Goal: Information Seeking & Learning: Learn about a topic

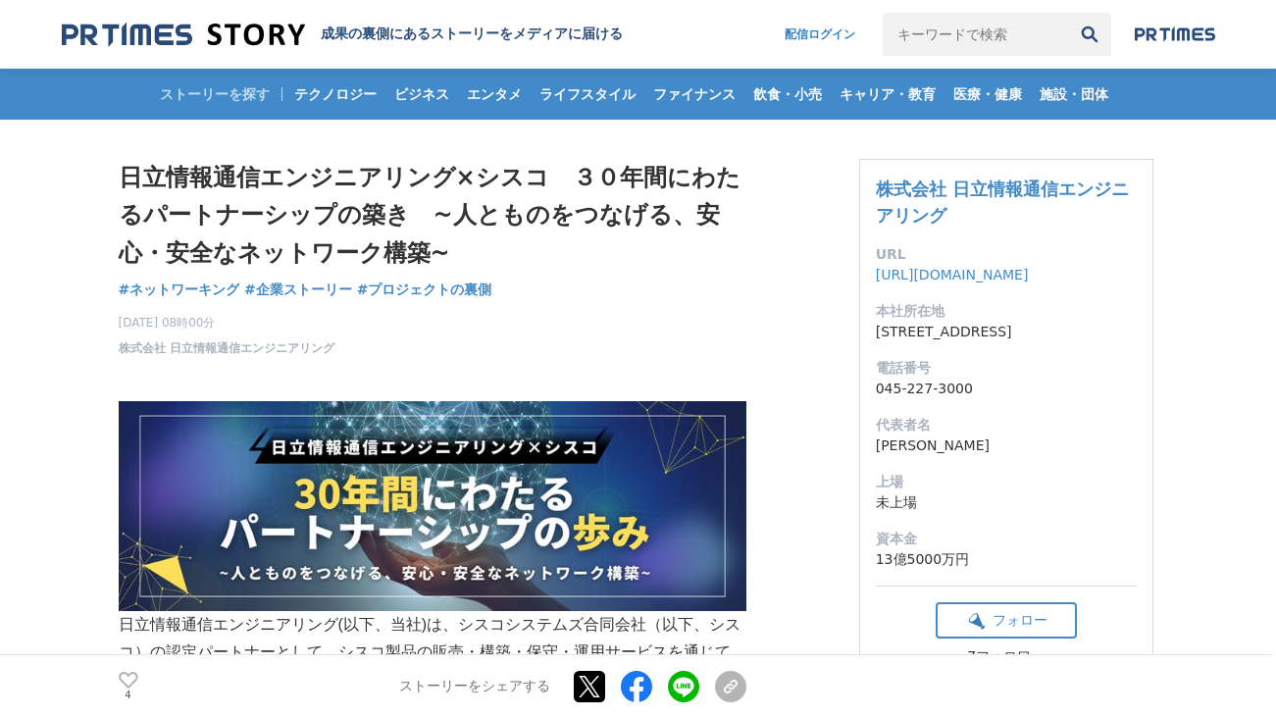
drag, startPoint x: 120, startPoint y: 172, endPoint x: 575, endPoint y: 342, distance: 486.0
click at [575, 342] on div "日立情報通信エンジニアリング×シスコ　３０年間にわたるパートナーシップの築き　~人とものをつなげる、安心・安全なネットワーク構築~ ネットワーキング #ネット…" at bounding box center [433, 258] width 628 height 198
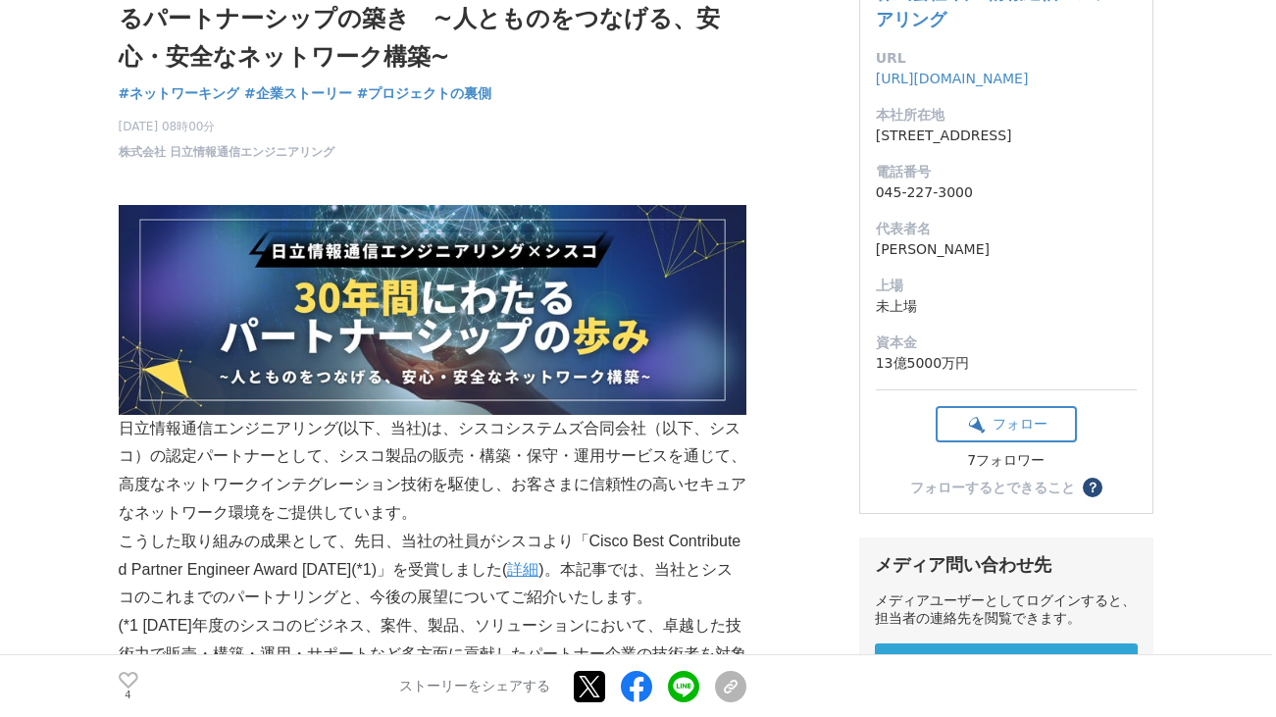
scroll to position [392, 0]
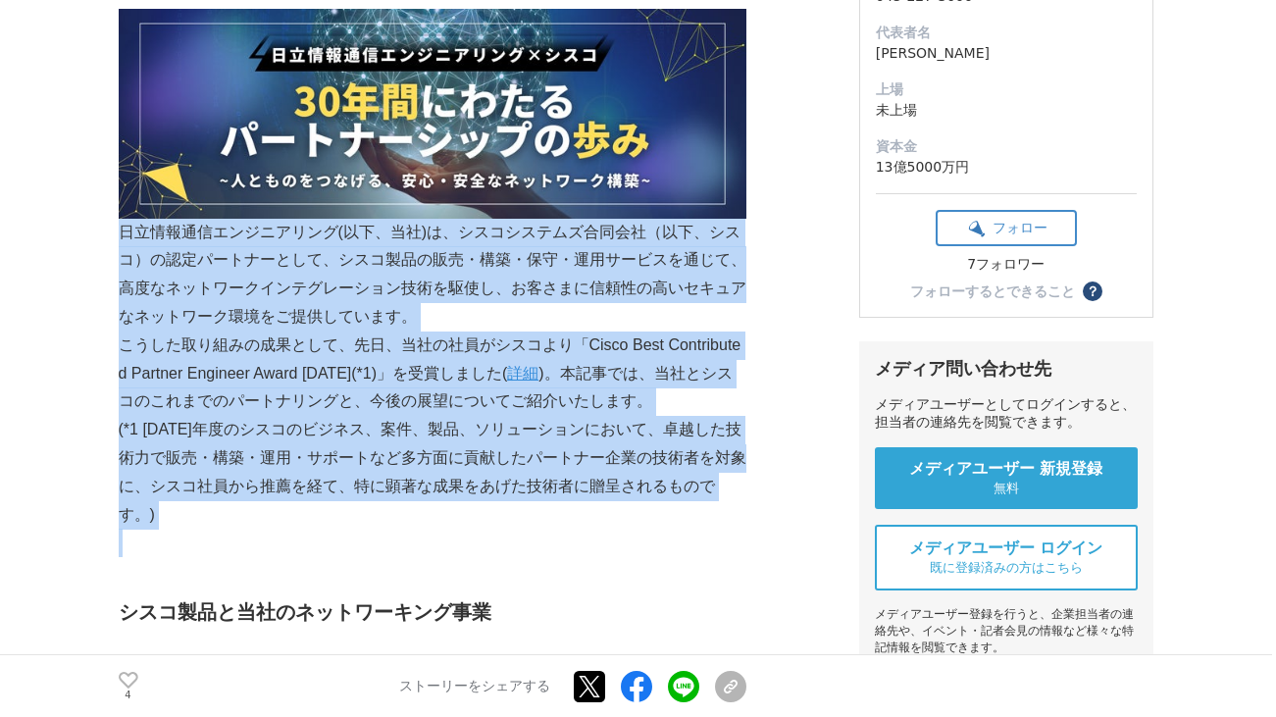
drag, startPoint x: 119, startPoint y: 230, endPoint x: 632, endPoint y: 519, distance: 588.4
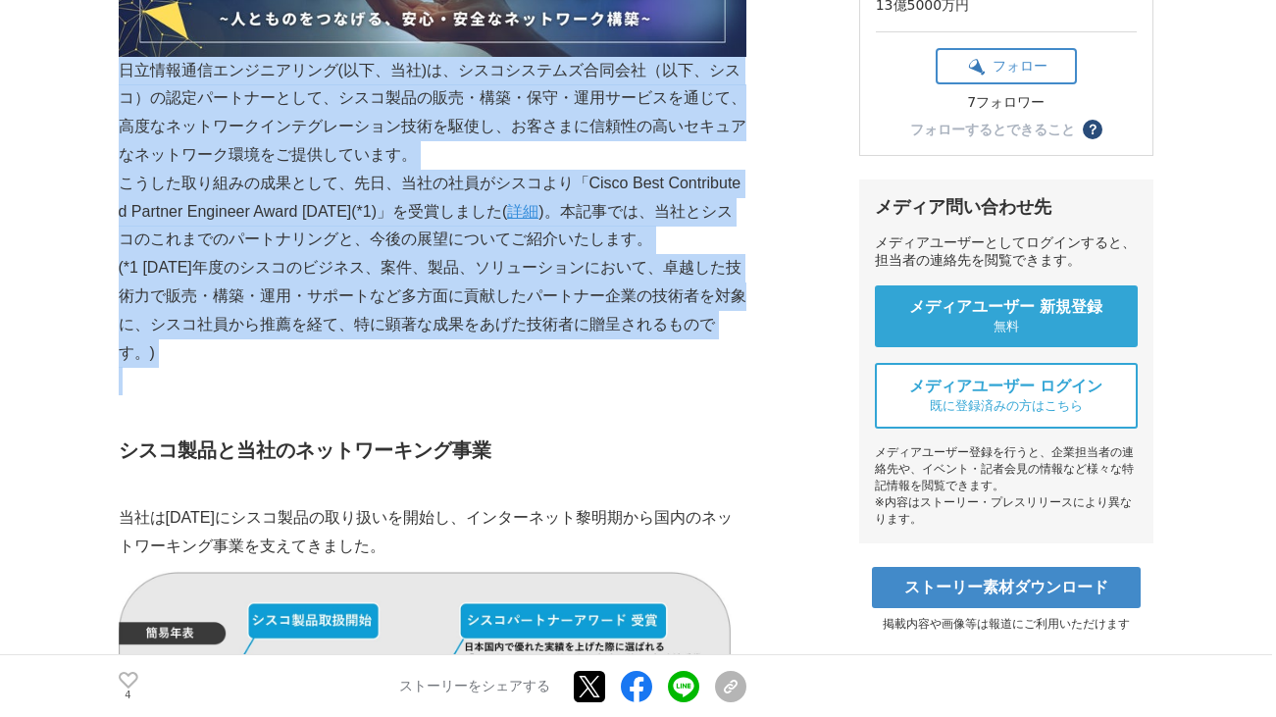
scroll to position [588, 0]
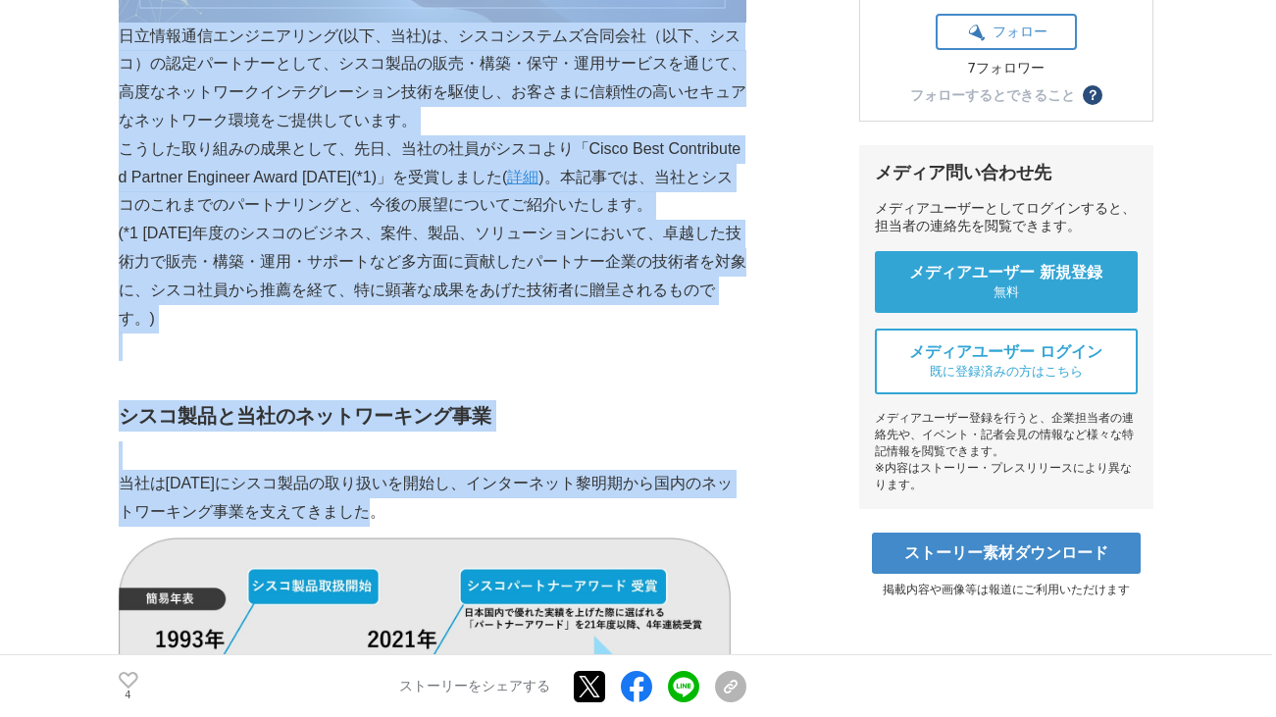
drag, startPoint x: 114, startPoint y: 384, endPoint x: 417, endPoint y: 480, distance: 317.6
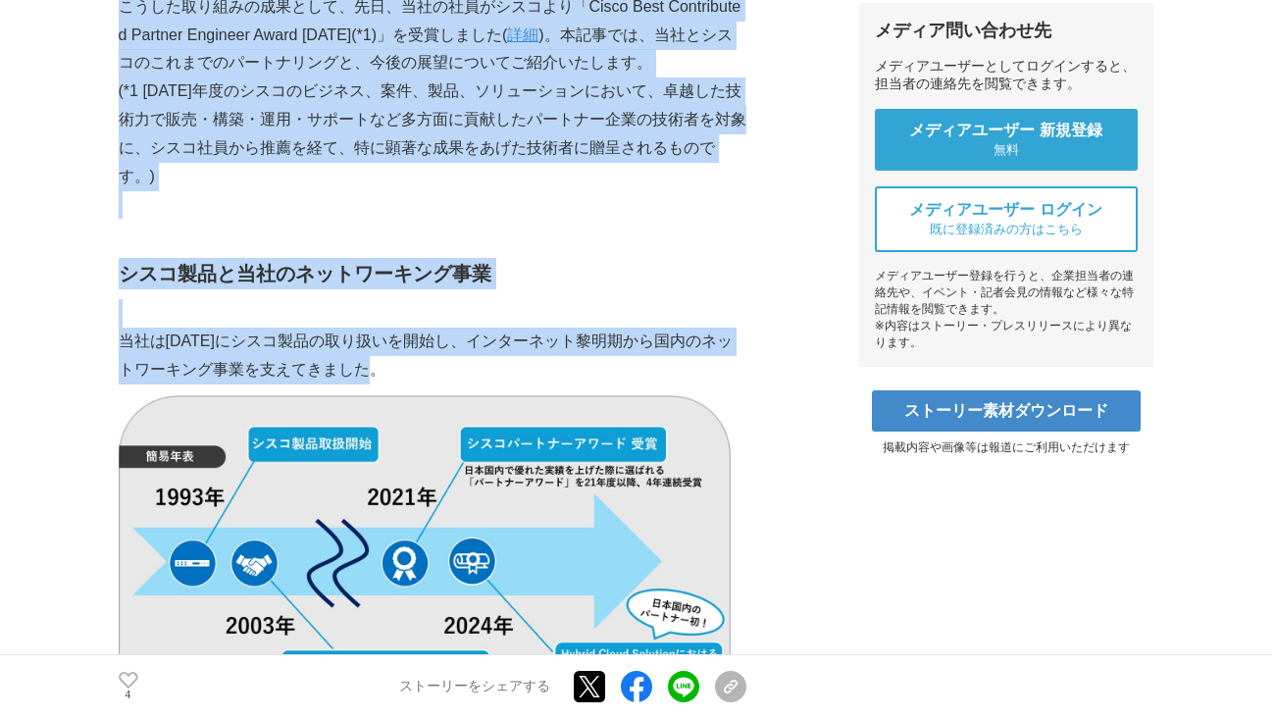
scroll to position [687, 0]
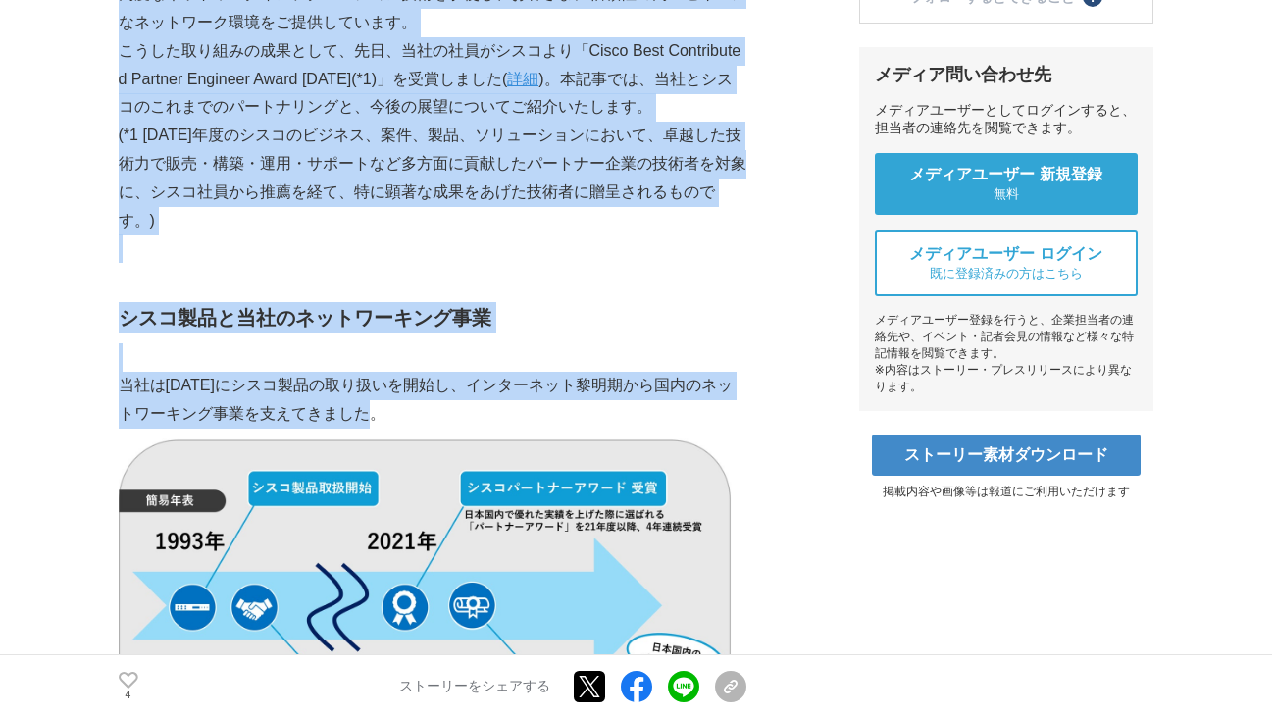
click at [401, 383] on p "当社は[DATE]にシスコ製品の取り扱いを開始し、インターネット黎明期から国内のネットワーキング事業を支えてきました。" at bounding box center [433, 400] width 628 height 57
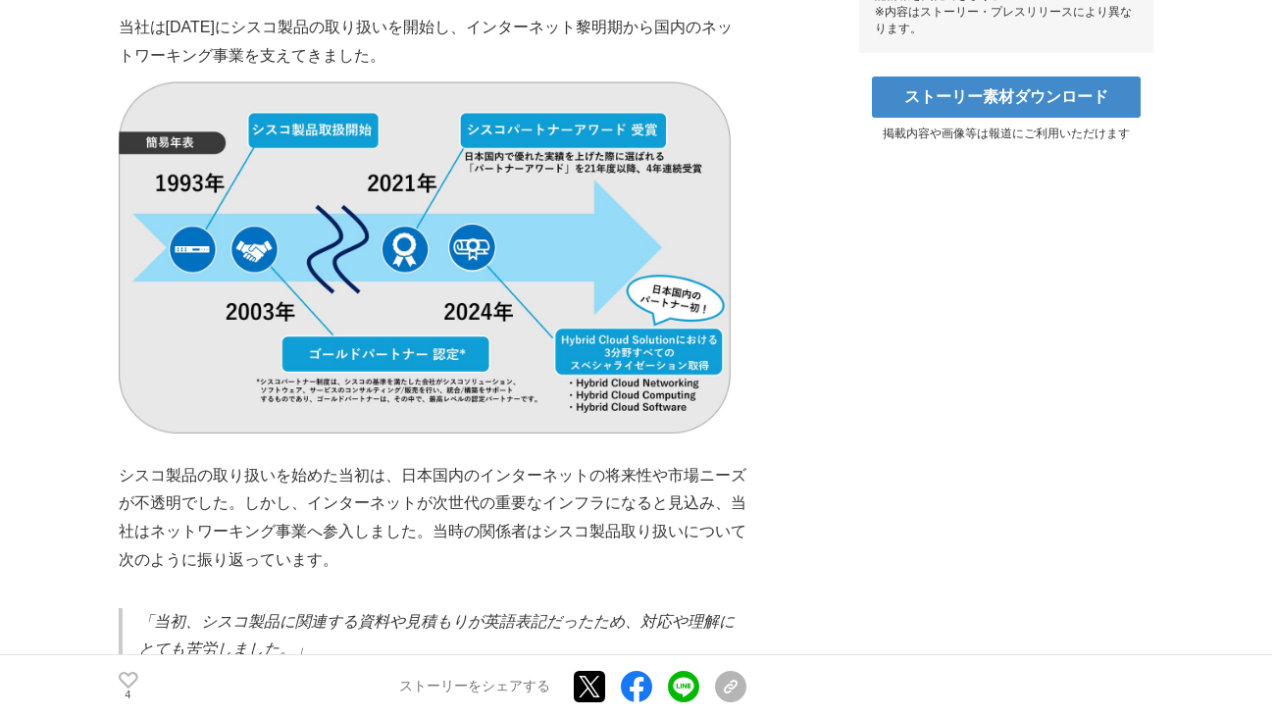
scroll to position [1079, 0]
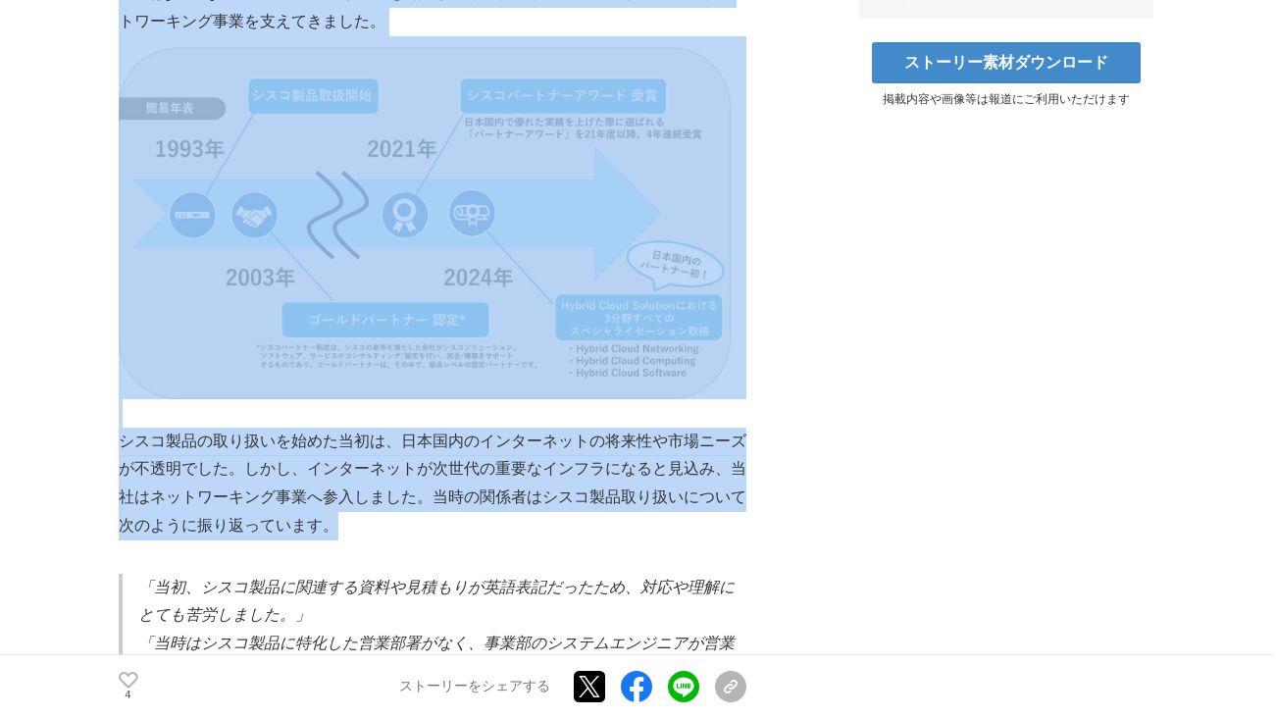
drag, startPoint x: 115, startPoint y: 419, endPoint x: 370, endPoint y: 487, distance: 264.1
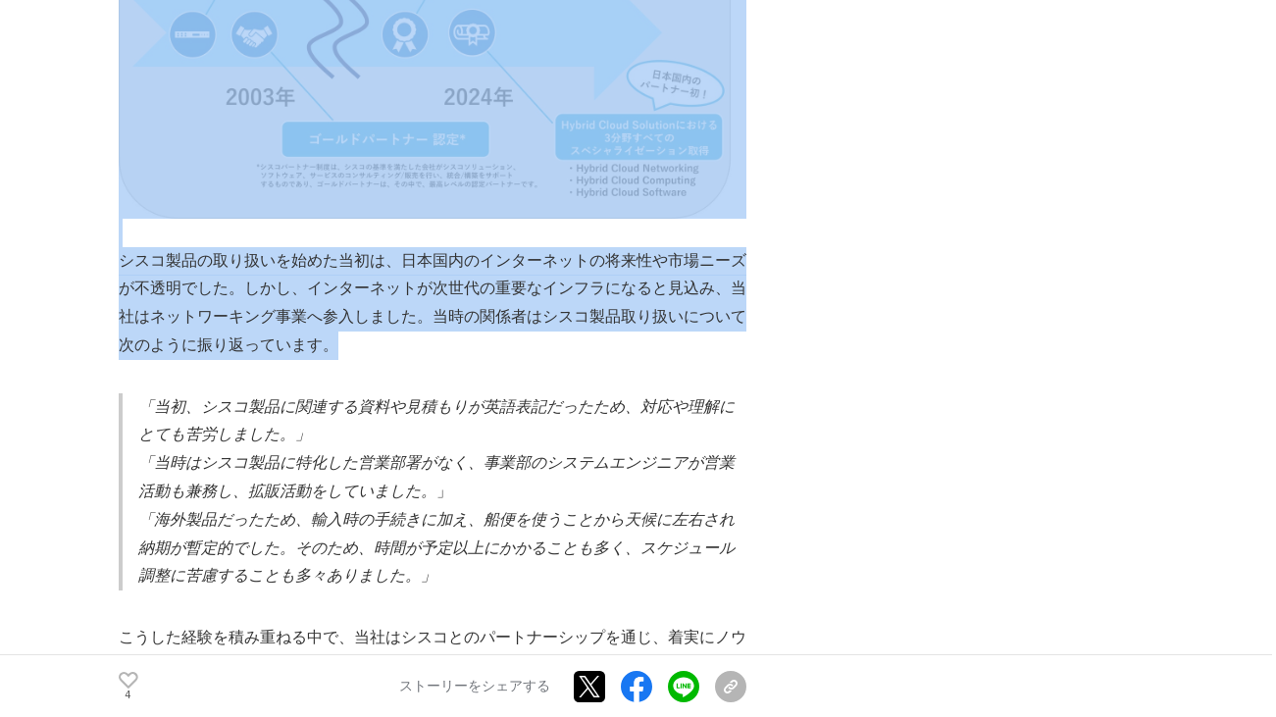
scroll to position [1373, 0]
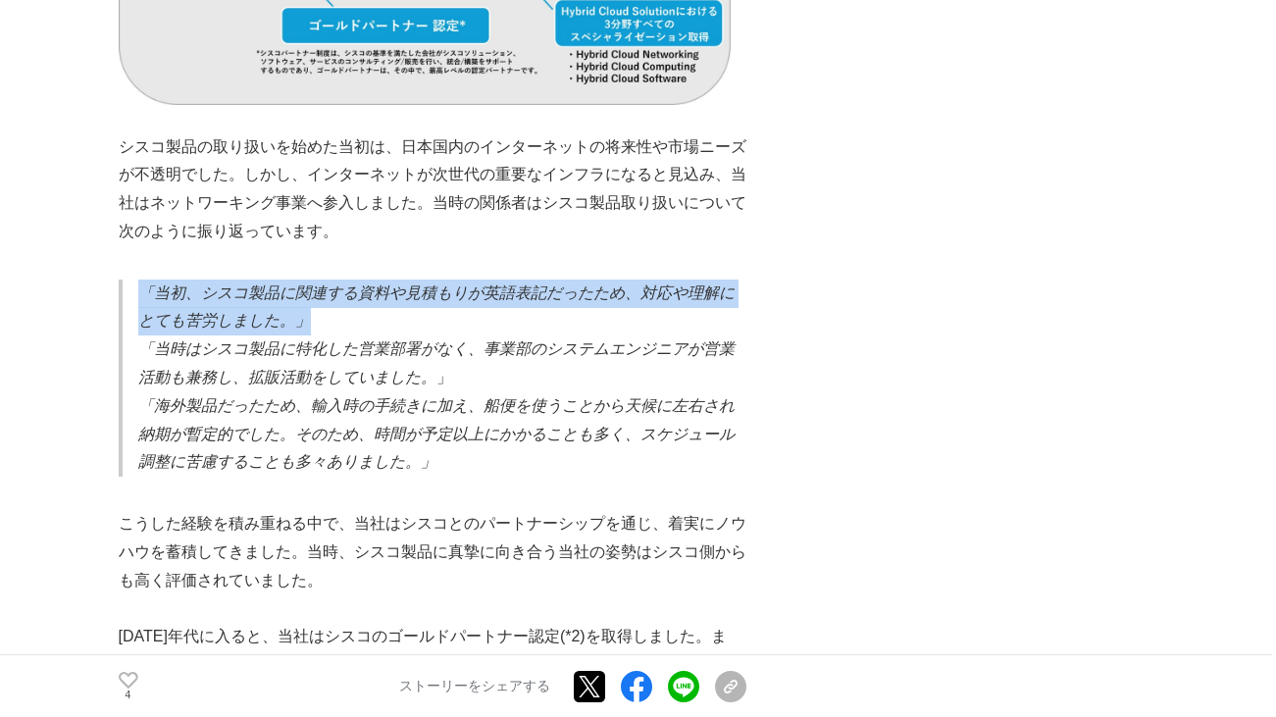
drag, startPoint x: 145, startPoint y: 269, endPoint x: 737, endPoint y: 286, distance: 591.6
click at [737, 286] on p "「当初、シスコ製品に関連する資料や見積もりが英語表記だったため、対応や理解にとても苦労しました。」" at bounding box center [442, 308] width 608 height 57
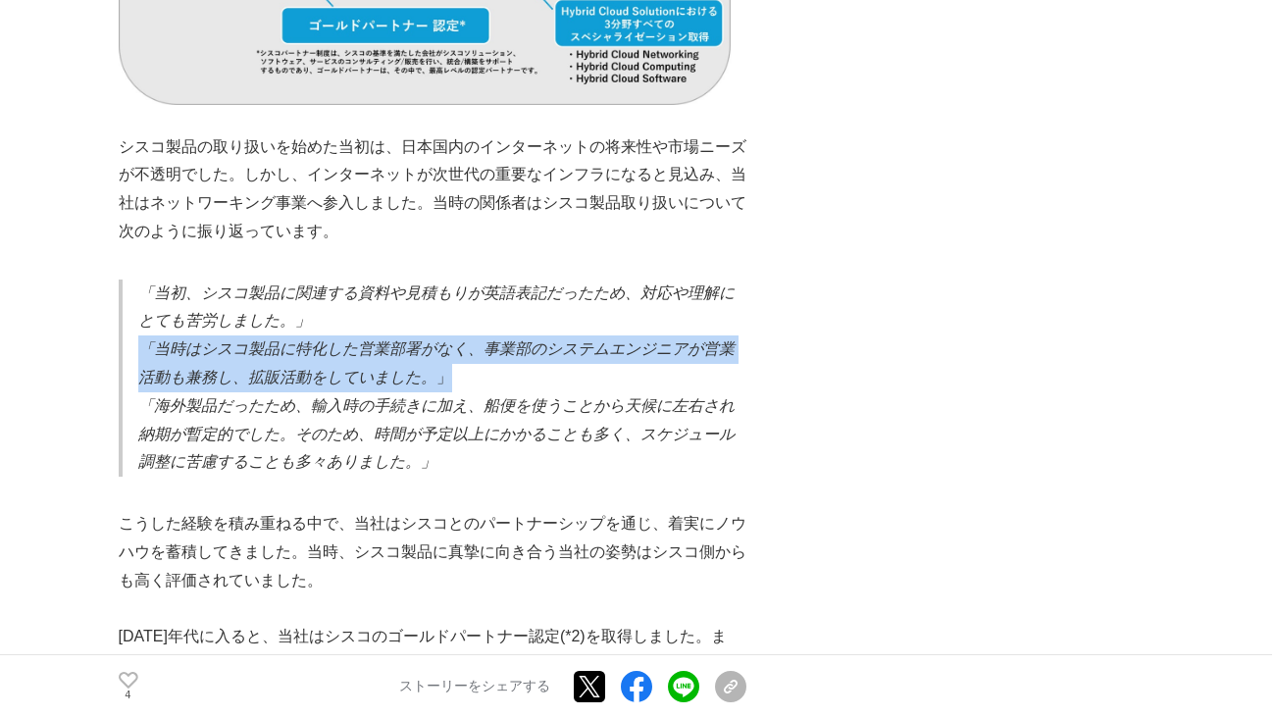
drag, startPoint x: 134, startPoint y: 331, endPoint x: 455, endPoint y: 342, distance: 320.9
click at [455, 342] on blockquote "「当初、シスコ製品に関連する資料や見積もりが英語表記だったため、対応や理解にとても苦労しました。」 「当時はシスコ製品に特化した営業部署がなく、事業部のシステ…" at bounding box center [433, 379] width 628 height 198
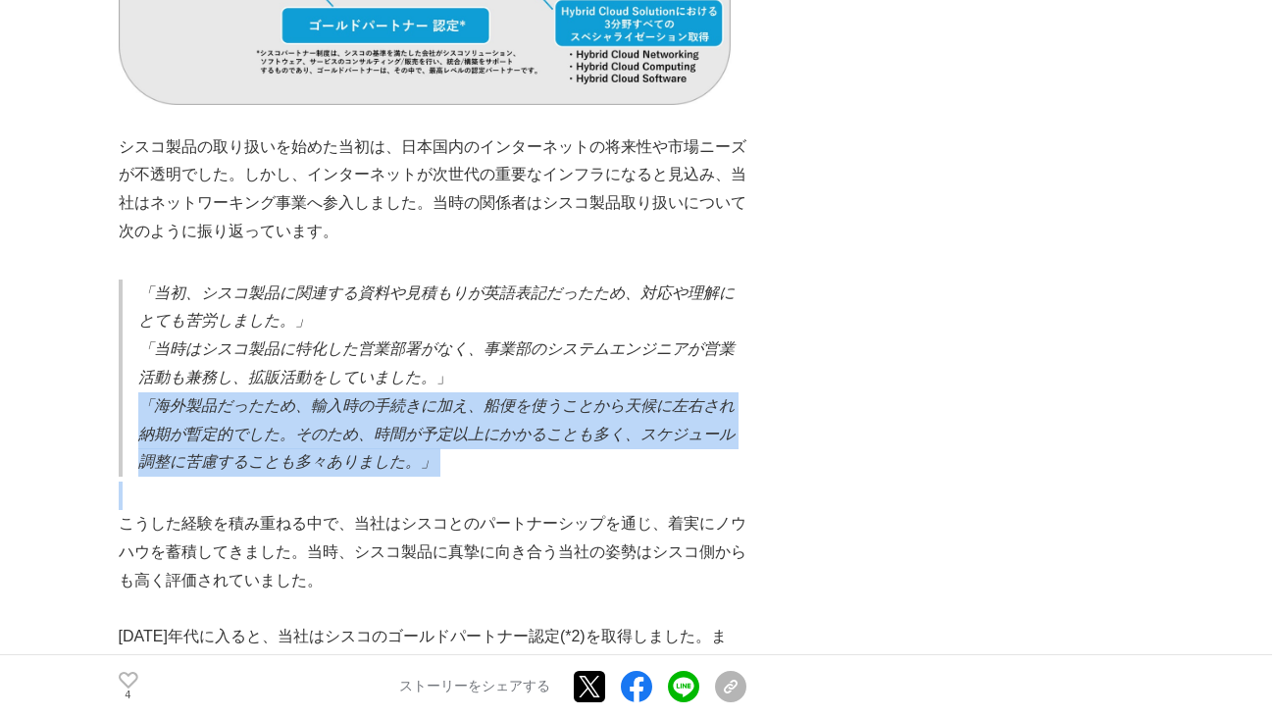
drag, startPoint x: 131, startPoint y: 388, endPoint x: 372, endPoint y: 468, distance: 253.1
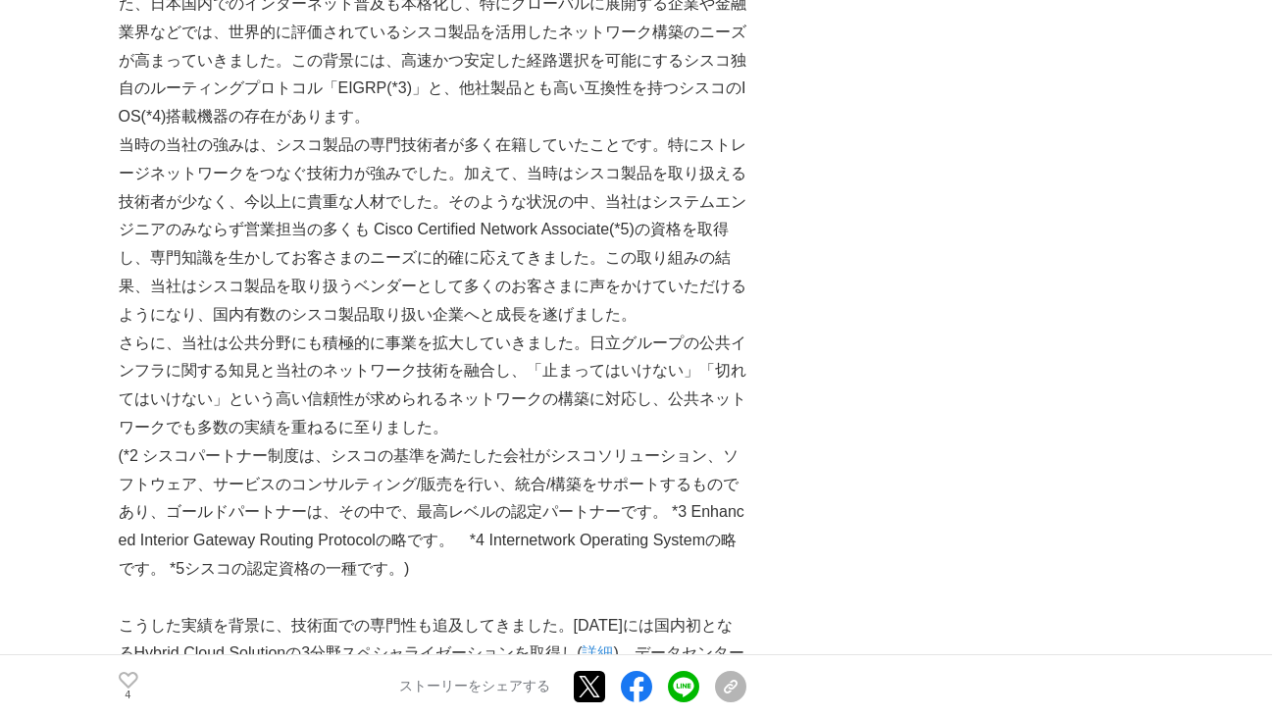
scroll to position [2158, 0]
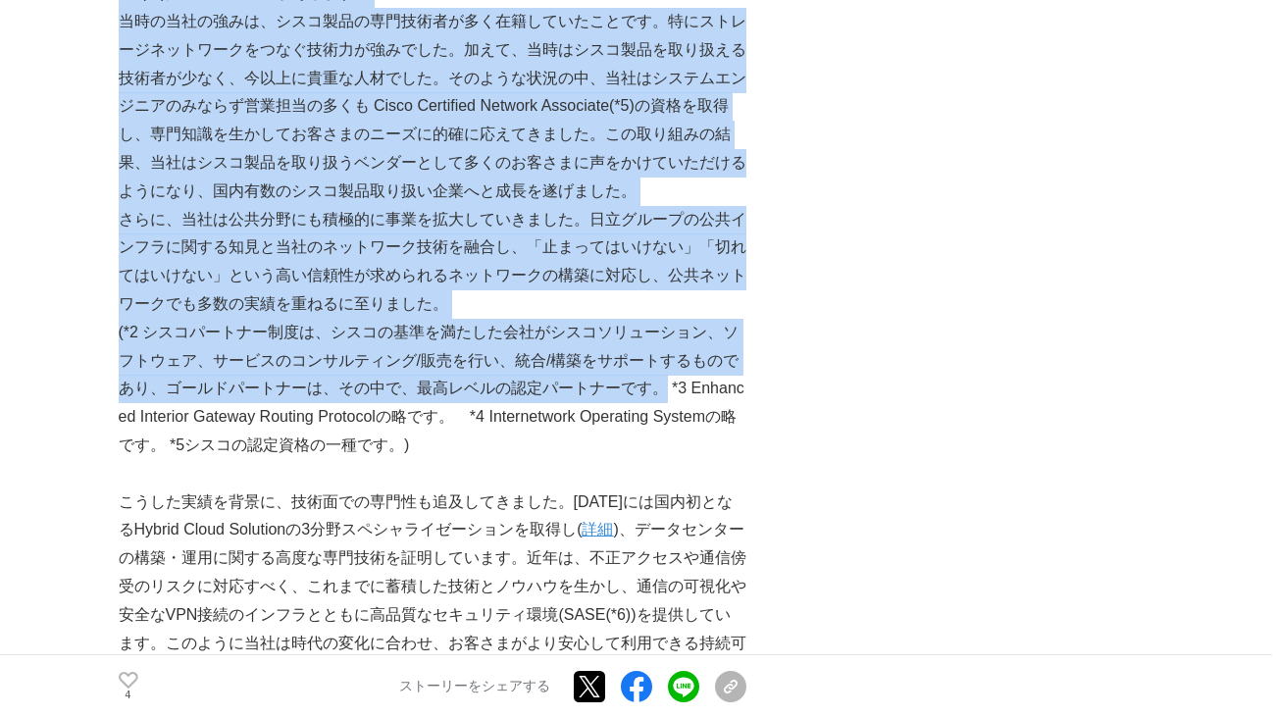
drag, startPoint x: 117, startPoint y: 204, endPoint x: 659, endPoint y: 371, distance: 567.4
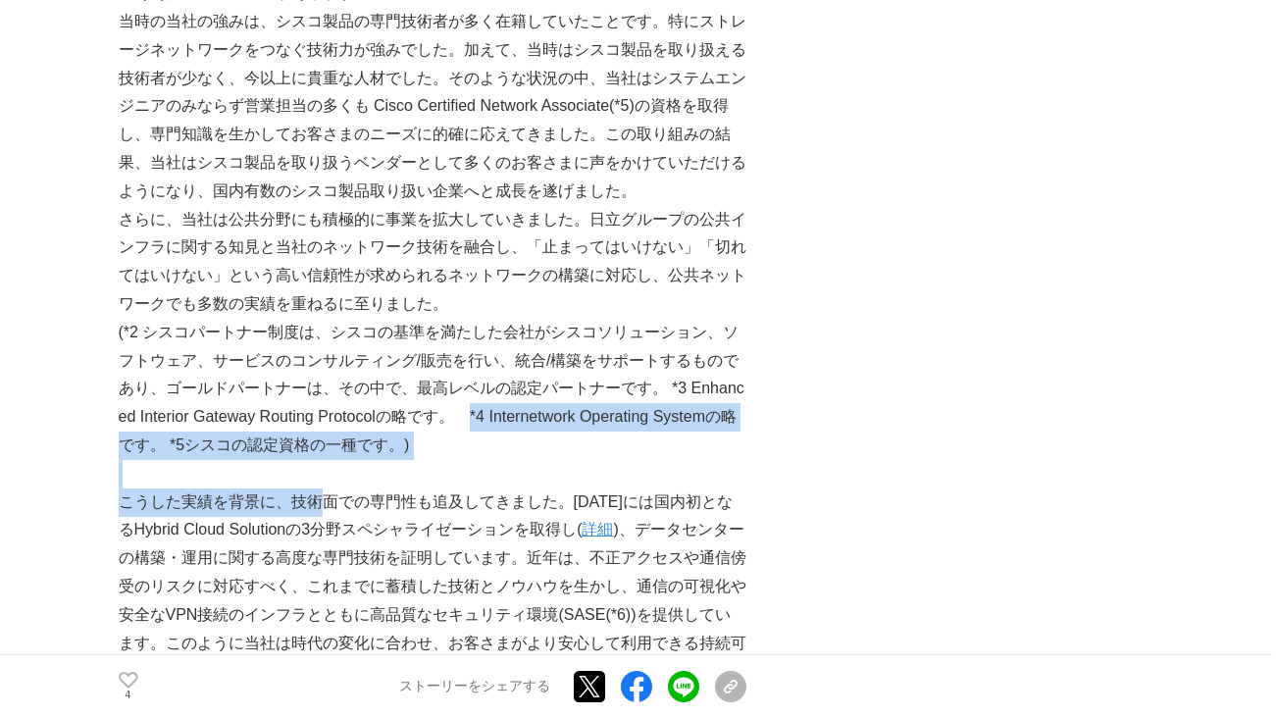
drag, startPoint x: 478, startPoint y: 401, endPoint x: 326, endPoint y: 473, distance: 168.0
click at [326, 473] on div "日立情報通信エンジニアリング(以下、当社)は、シスコシステムズ合同会社（以下、シスコ）の認定パートナーとして、シスコ製品の販売・構築・保守・運用サービスを通じ…" at bounding box center [433, 368] width 628 height 4347
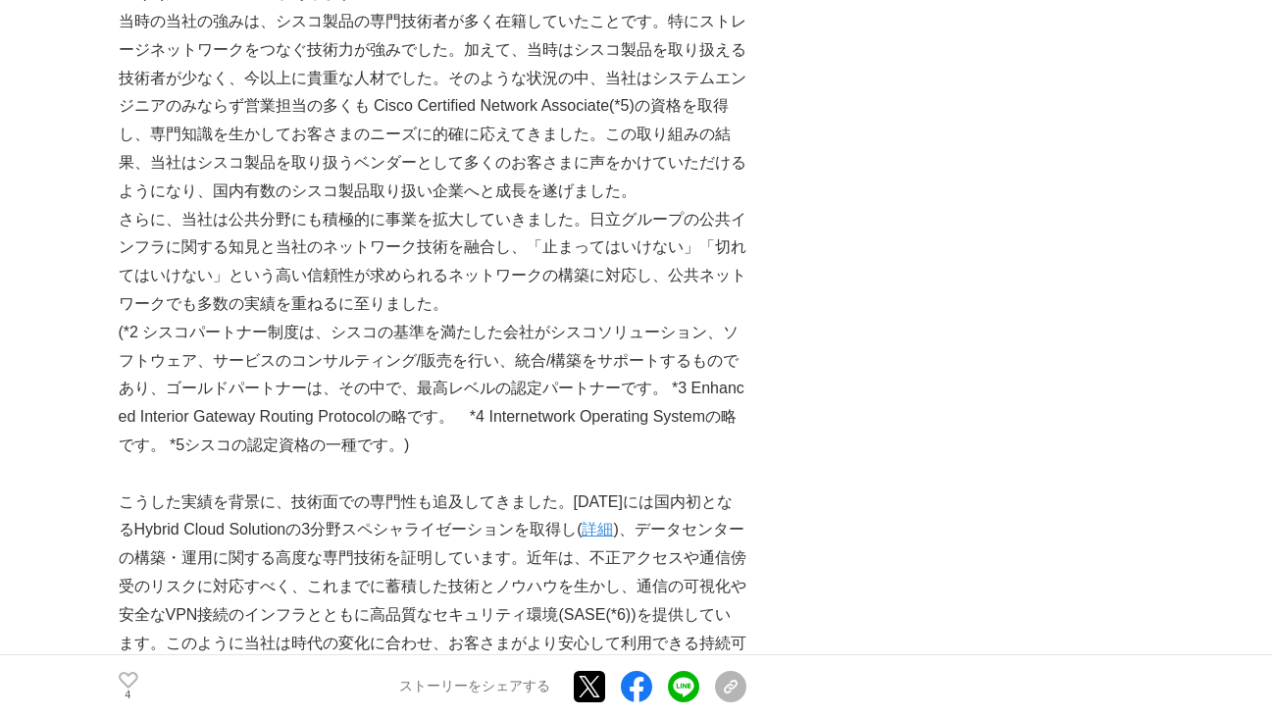
drag, startPoint x: 326, startPoint y: 473, endPoint x: 374, endPoint y: 549, distance: 90.3
click at [374, 549] on p "こうした実績を背景に、技術面での専門性も追及してきました。[DATE]には国内初となるHybrid Cloud Solutionの3分野スペシャライゼーション…" at bounding box center [433, 587] width 628 height 198
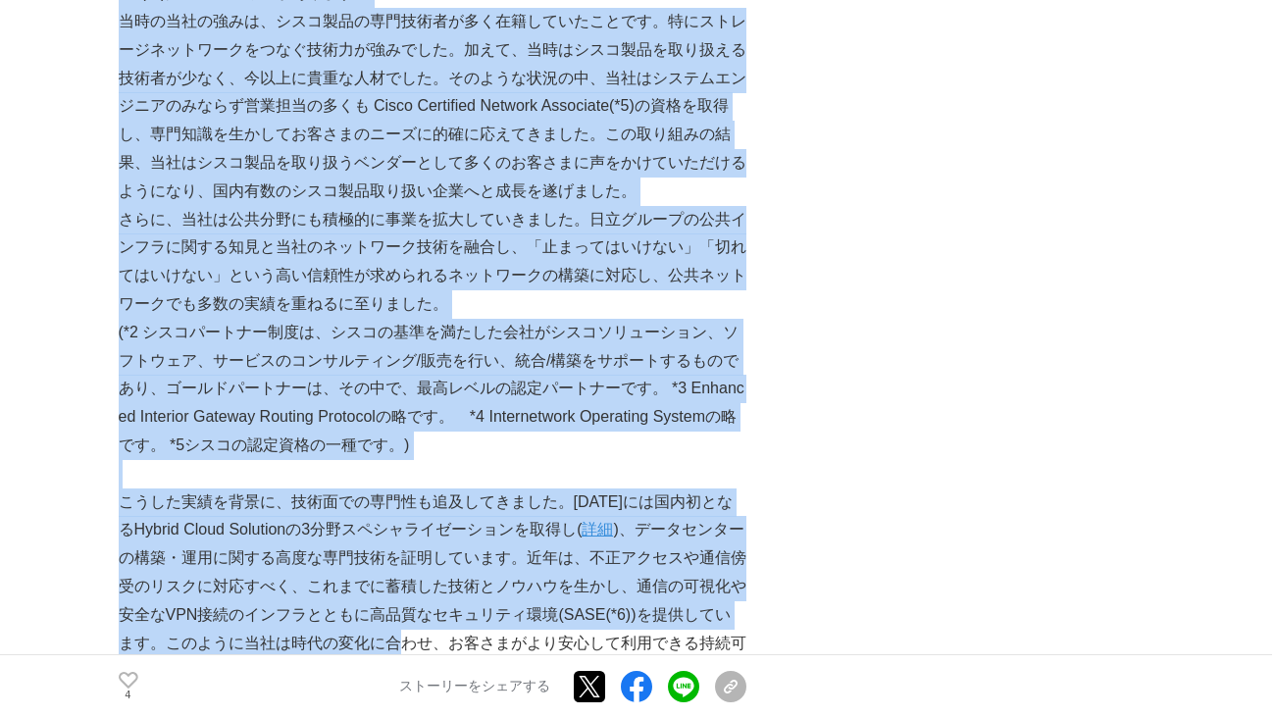
drag, startPoint x: 115, startPoint y: 491, endPoint x: 397, endPoint y: 622, distance: 311.1
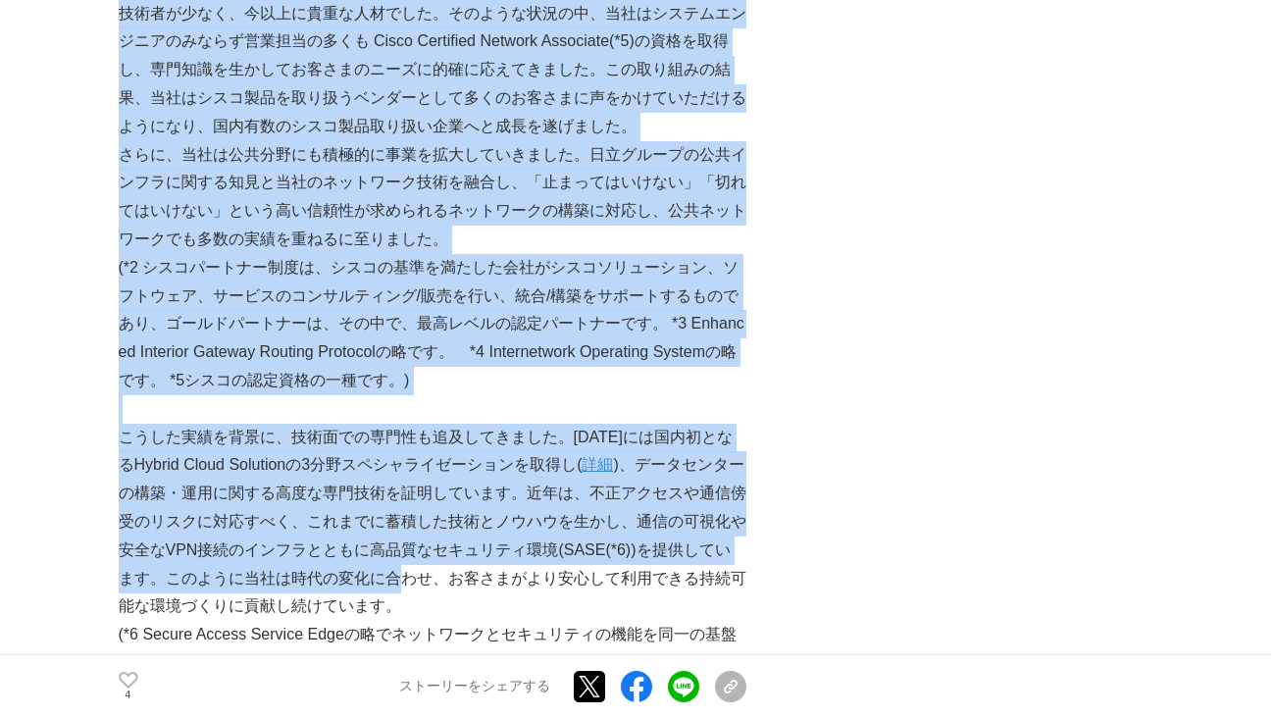
scroll to position [2256, 0]
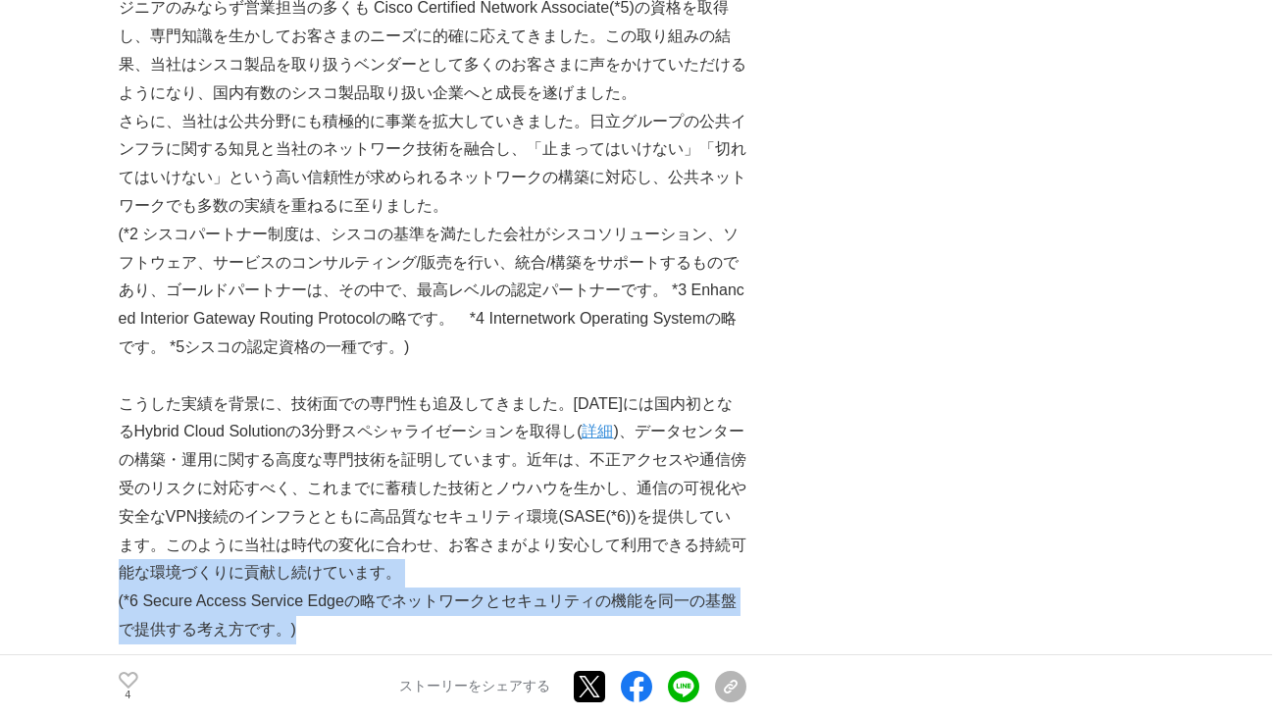
drag, startPoint x: 123, startPoint y: 557, endPoint x: 359, endPoint y: 607, distance: 241.6
click at [359, 607] on div "日立情報通信エンジニアリング(以下、当社)は、シスコシステムズ合同会社（以下、シスコ）の認定パートナーとして、シスコ製品の販売・構築・保守・運用サービスを通じ…" at bounding box center [433, 270] width 628 height 4347
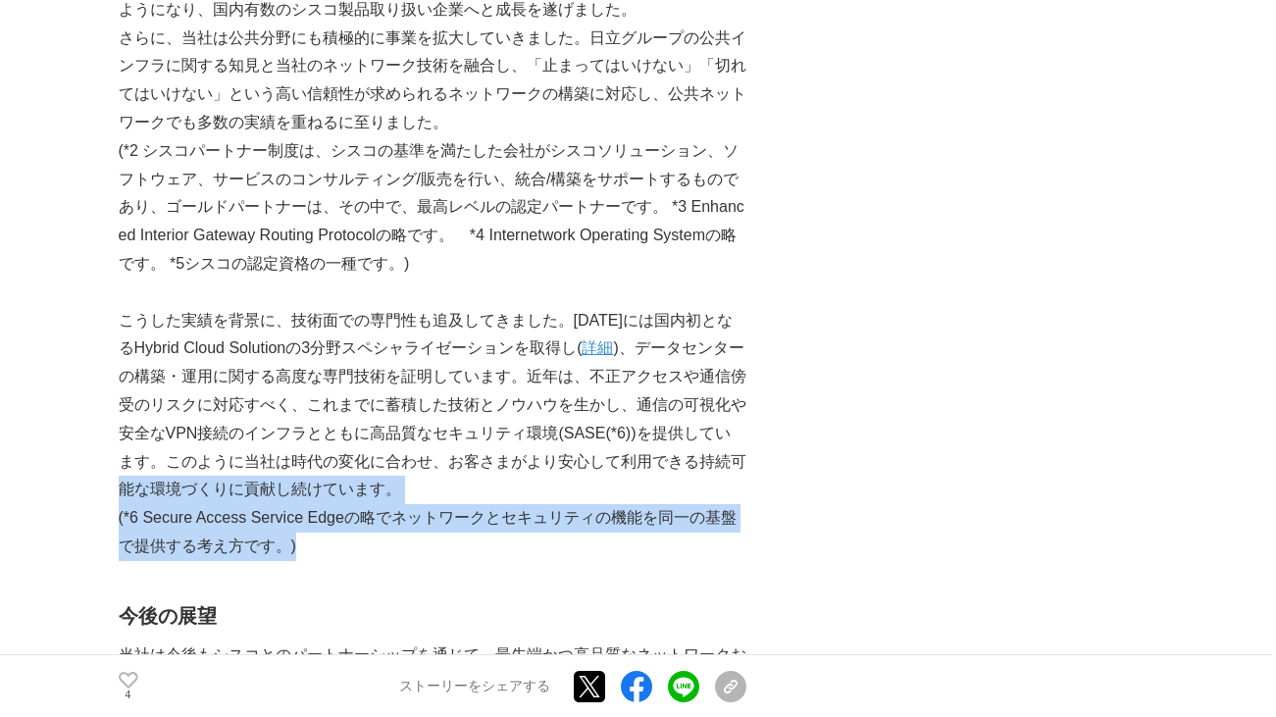
scroll to position [2452, 0]
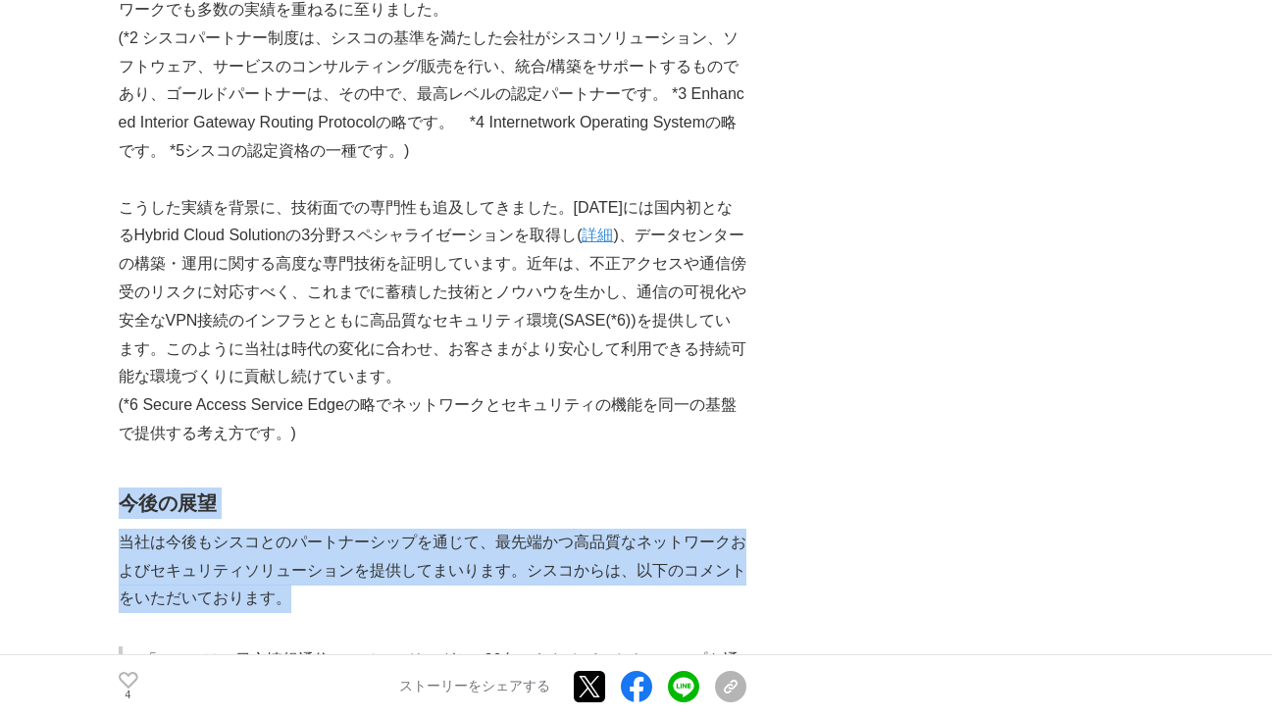
drag, startPoint x: 120, startPoint y: 487, endPoint x: 313, endPoint y: 585, distance: 216.2
click at [313, 585] on div "日立情報通信エンジニアリング(以下、当社)は、シスコシステムズ合同会社（以下、シスコ）の認定パートナーとして、シスコ製品の販売・構築・保守・運用サービスを通じ…" at bounding box center [433, 74] width 628 height 4347
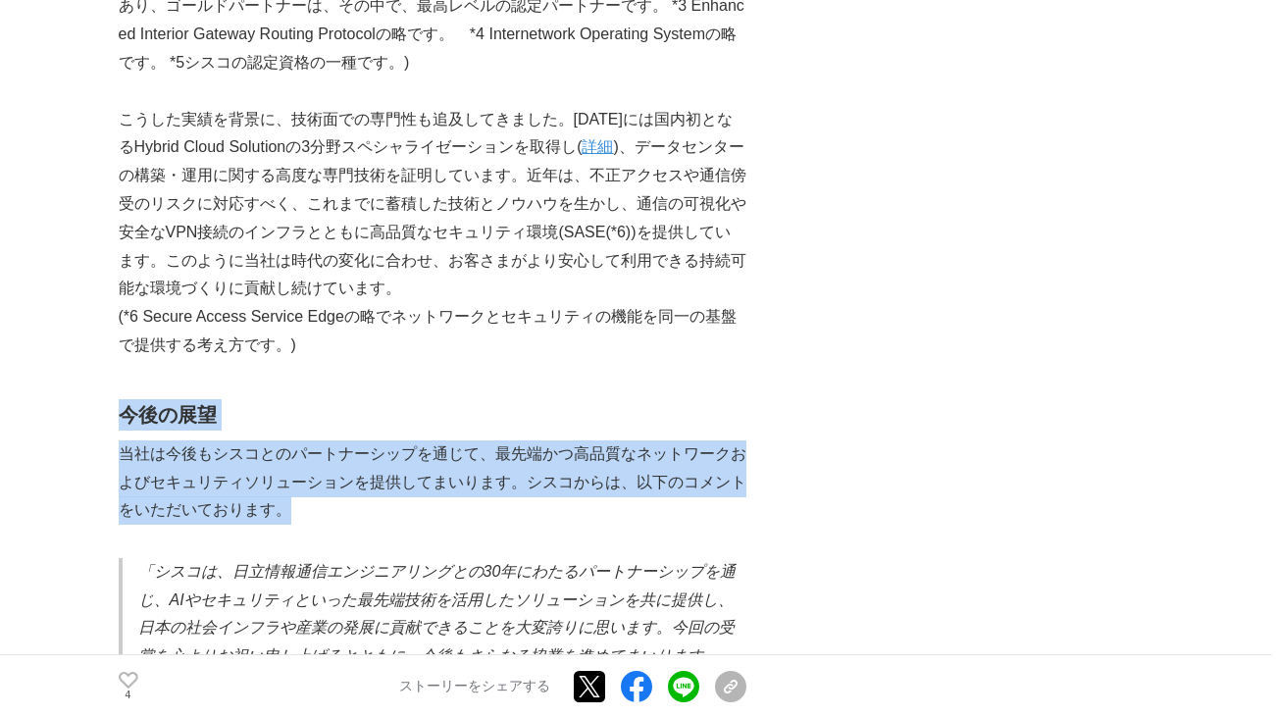
scroll to position [2648, 0]
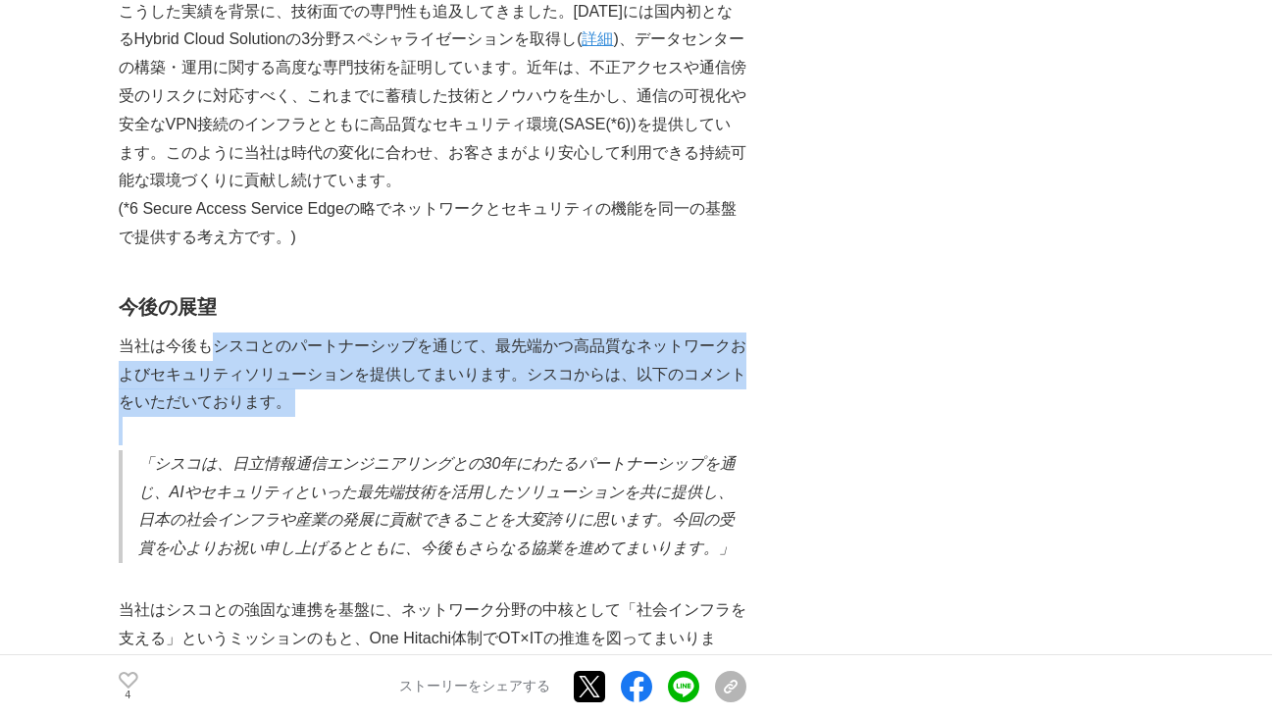
drag, startPoint x: 142, startPoint y: 447, endPoint x: 219, endPoint y: 320, distance: 148.7
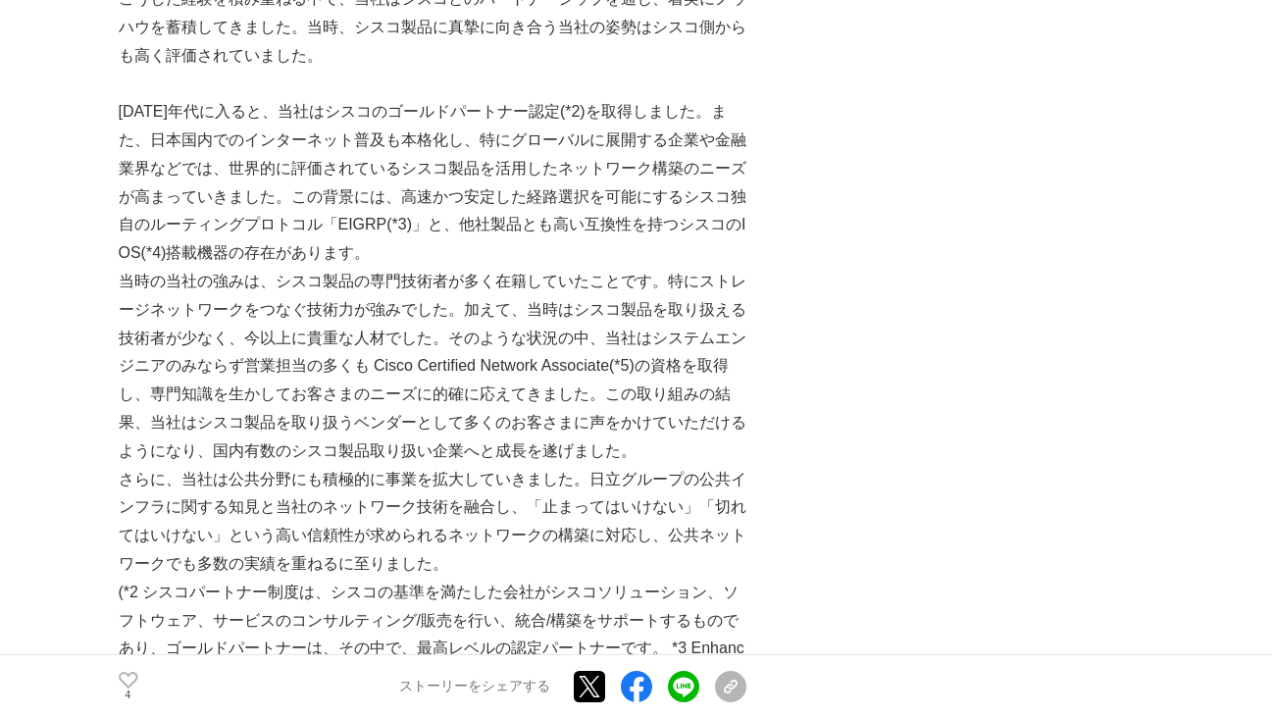
scroll to position [1863, 0]
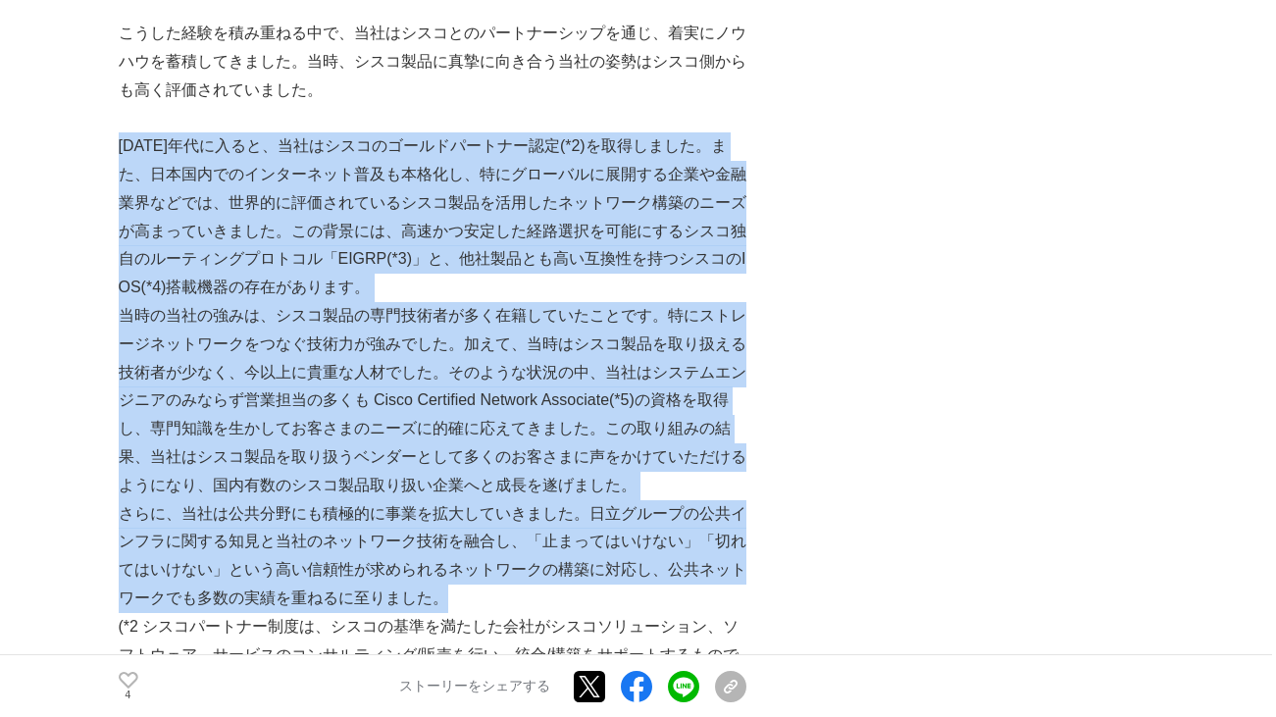
drag, startPoint x: 120, startPoint y: 130, endPoint x: 439, endPoint y: 581, distance: 552.1
click at [439, 581] on div "日立情報通信エンジニアリング(以下、当社)は、シスコシステムズ合同会社（以下、シスコ）の認定パートナーとして、シスコ製品の販売・構築・保守・運用サービスを通じ…" at bounding box center [433, 663] width 628 height 4347
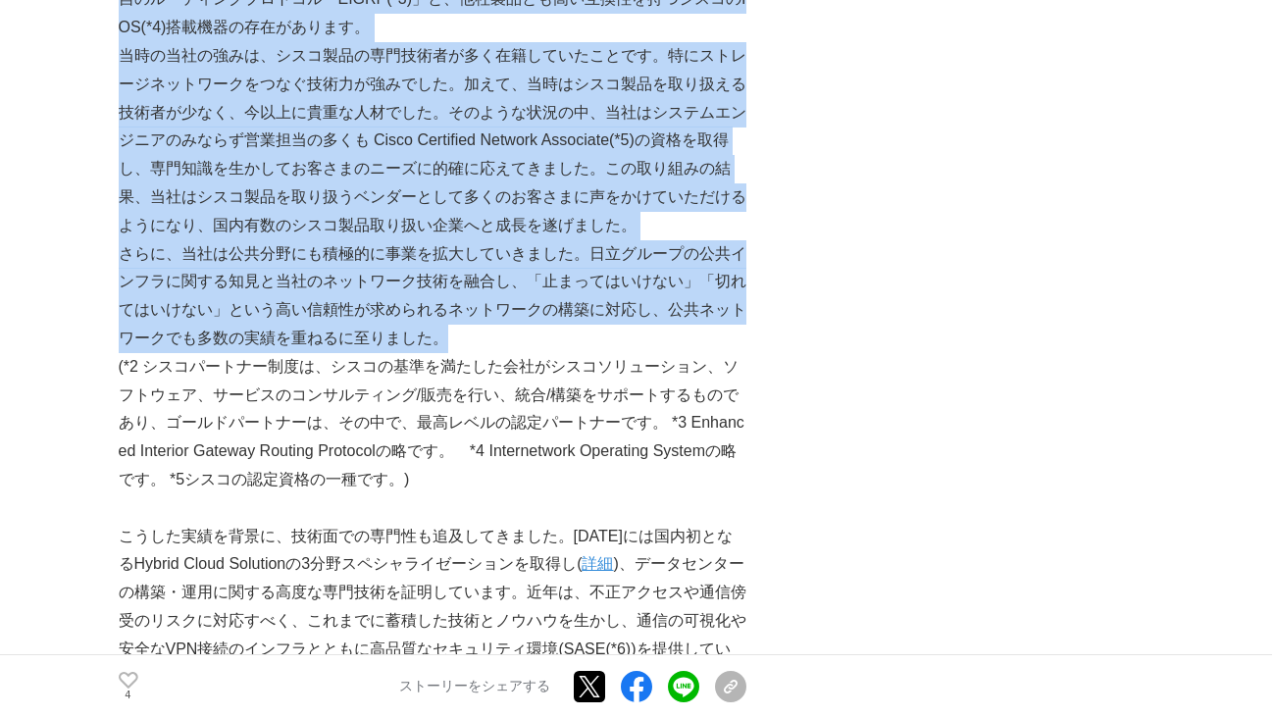
scroll to position [2158, 0]
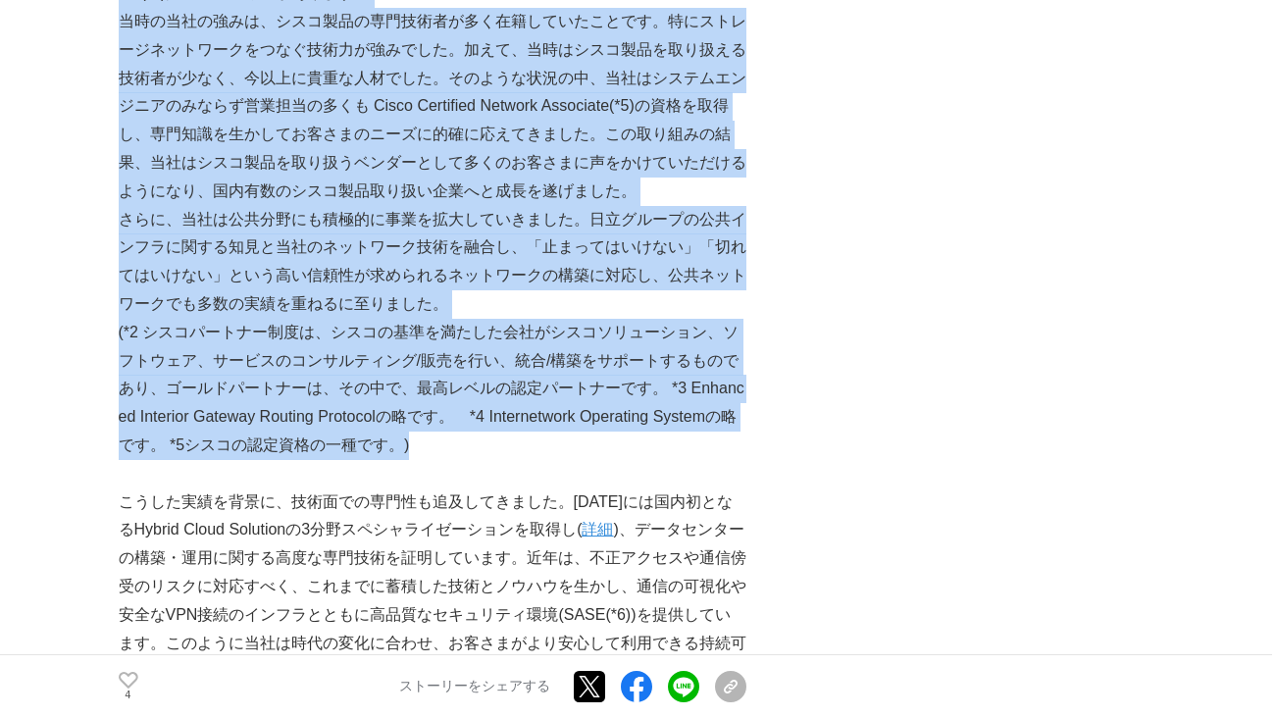
drag, startPoint x: 117, startPoint y: 313, endPoint x: 464, endPoint y: 429, distance: 366.0
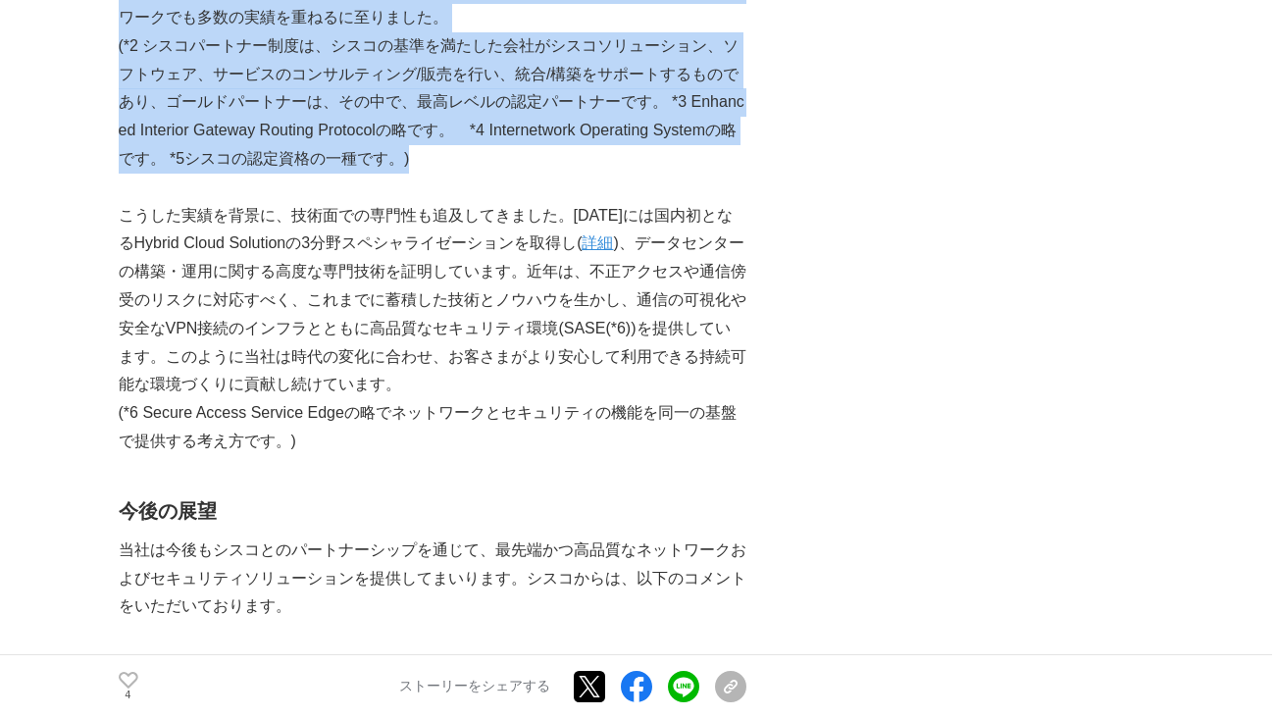
scroll to position [2452, 0]
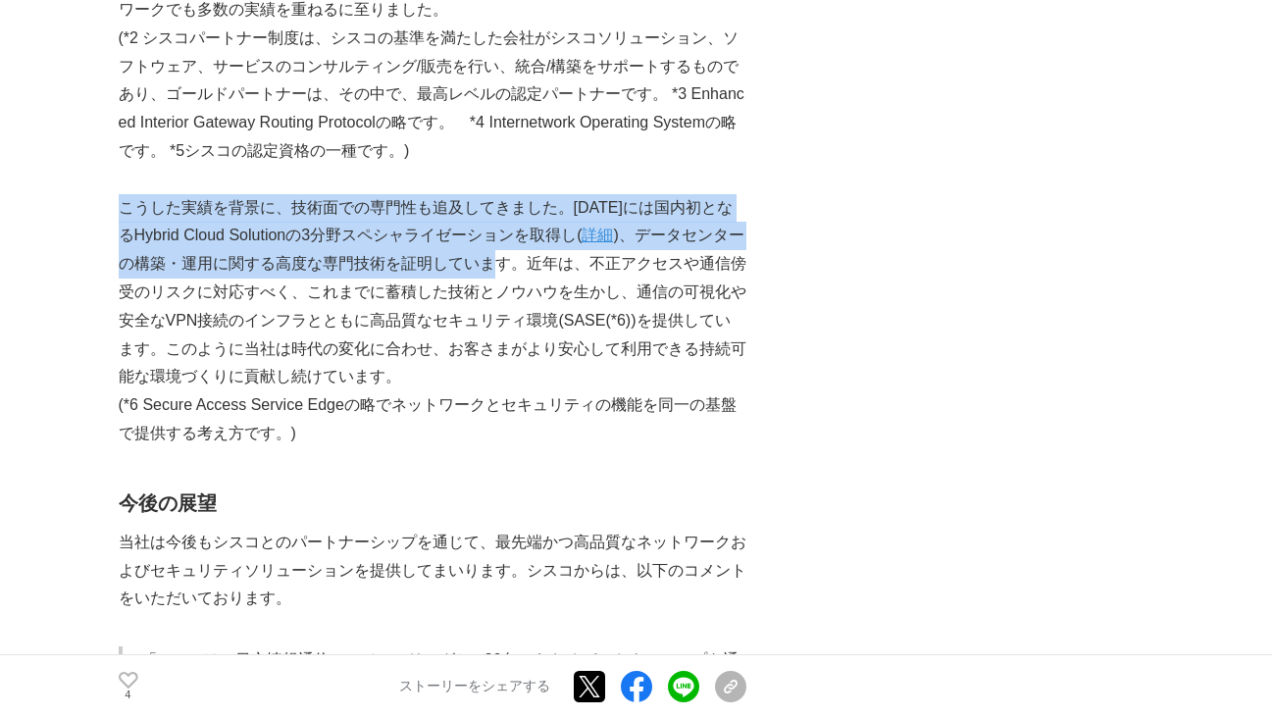
drag, startPoint x: 122, startPoint y: 196, endPoint x: 505, endPoint y: 256, distance: 388.1
click at [505, 256] on p "こうした実績を背景に、技術面での専門性も追及してきました。[DATE]には国内初となるHybrid Cloud Solutionの3分野スペシャライゼーション…" at bounding box center [433, 293] width 628 height 198
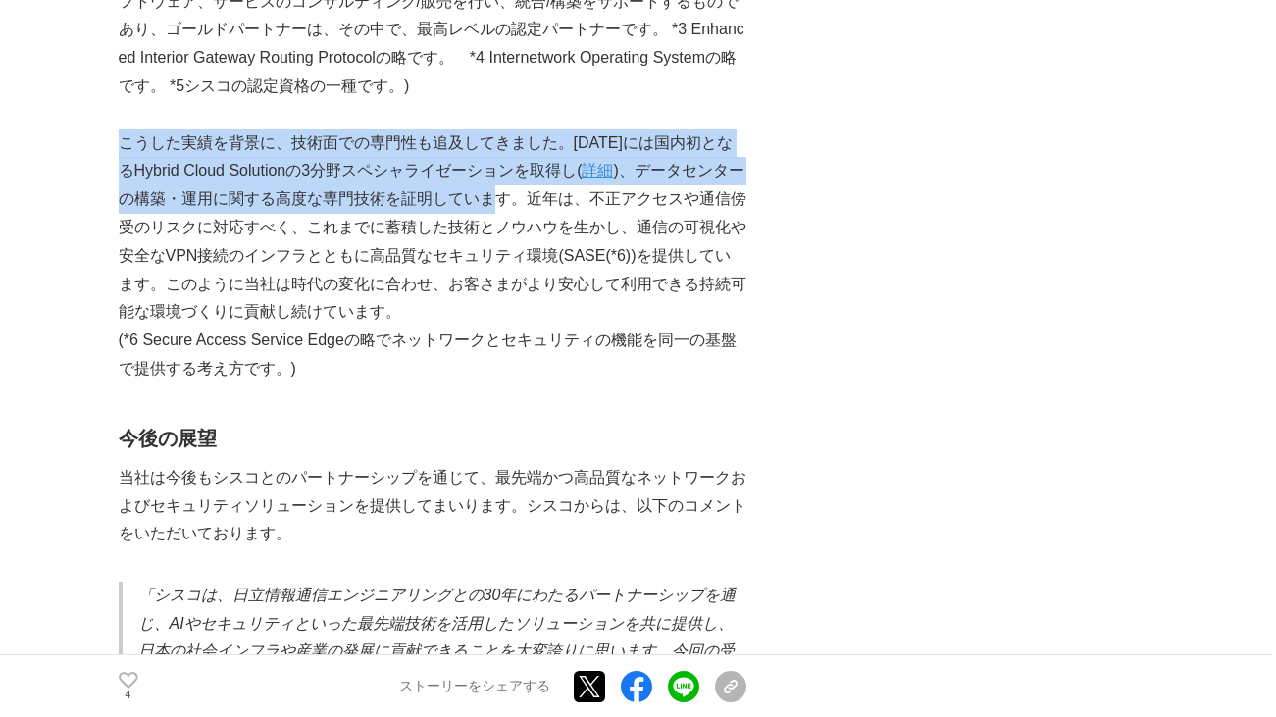
scroll to position [2550, 0]
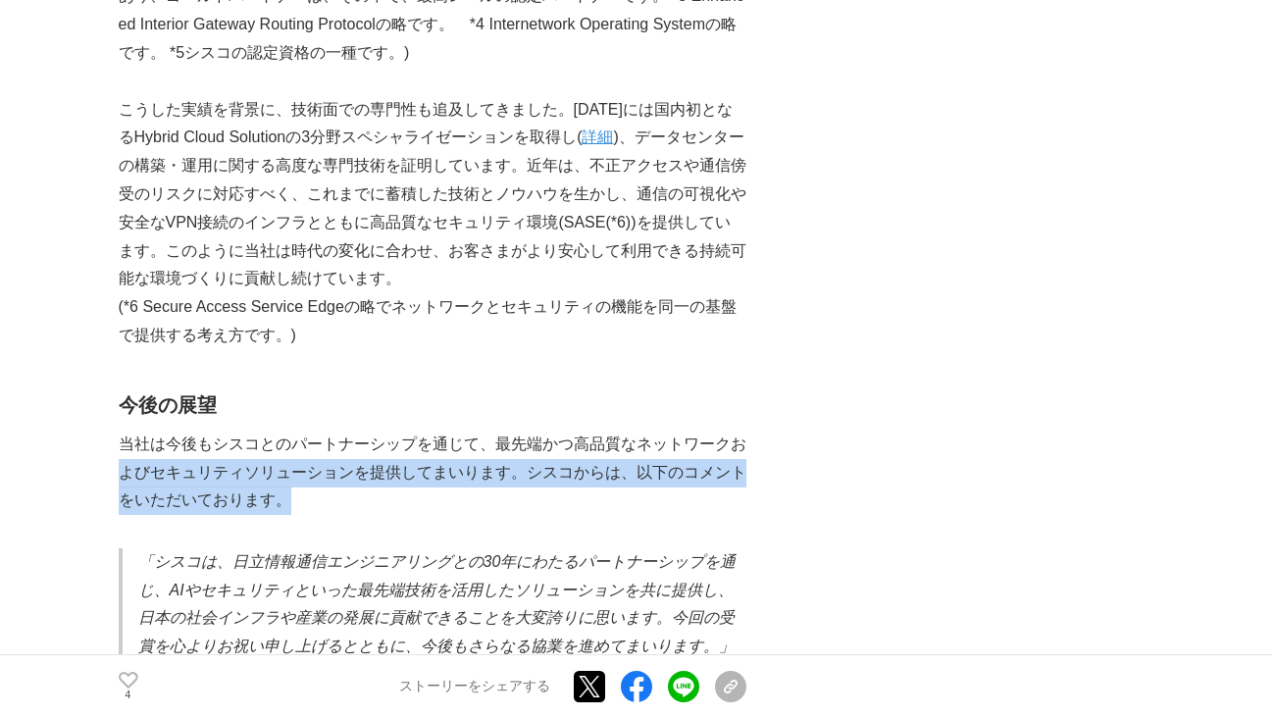
drag, startPoint x: 120, startPoint y: 465, endPoint x: 472, endPoint y: 496, distance: 353.5
click at [472, 496] on p "当社は今後もシスコとのパートナーシップを通じて、最先端かつ高品質なネットワークおよびセキュリティソリューションを提供してまいります。シスコからは、以下のコメン…" at bounding box center [433, 473] width 628 height 84
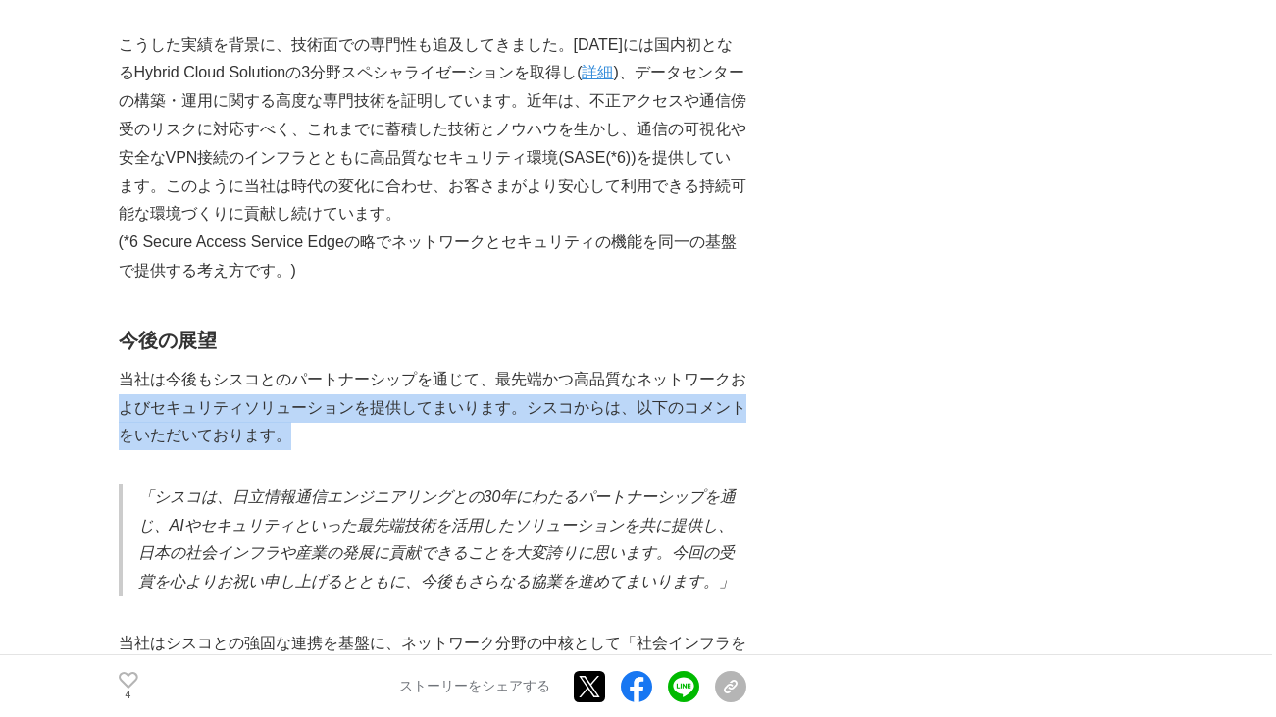
scroll to position [2648, 0]
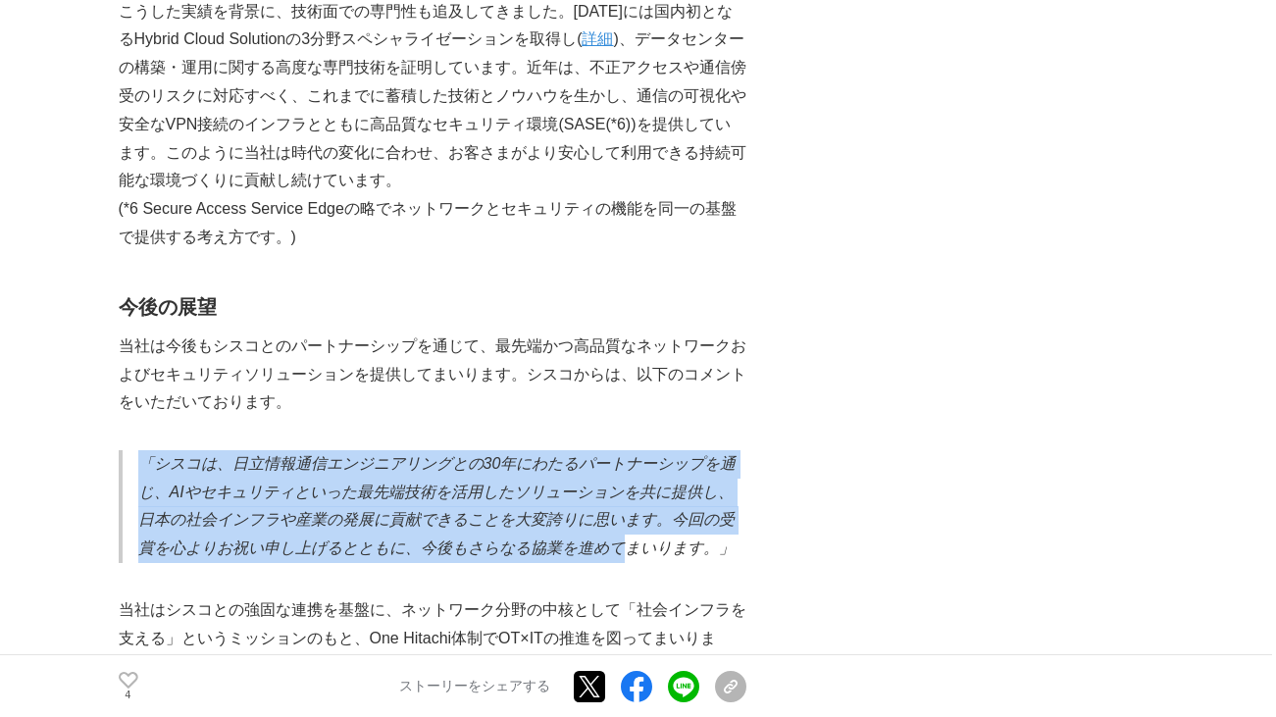
drag, startPoint x: 138, startPoint y: 447, endPoint x: 620, endPoint y: 534, distance: 489.2
click at [620, 534] on em "「シスコは、日立情報通信エンジニアリングとの30年にわたるパートナーシップを通じ、AIやセキュリティといった最先端技術を活用したソリューションを共に提供し、日…" at bounding box center [437, 505] width 598 height 101
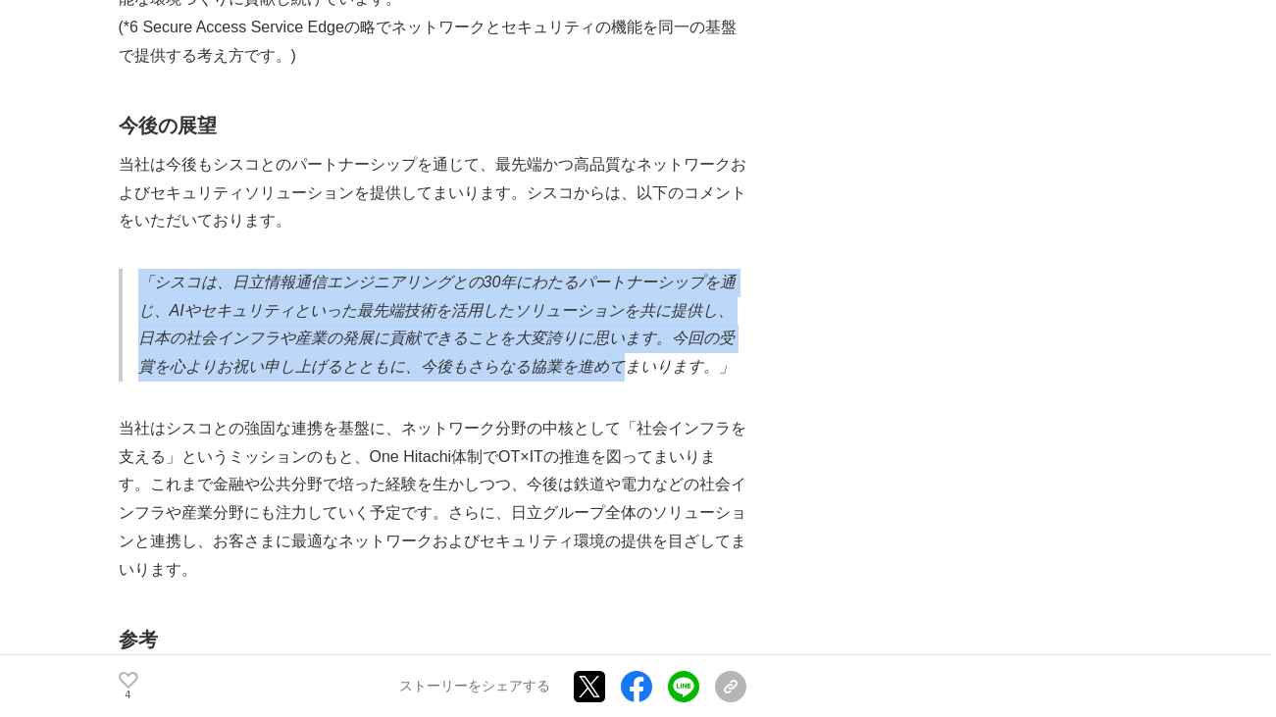
scroll to position [2844, 0]
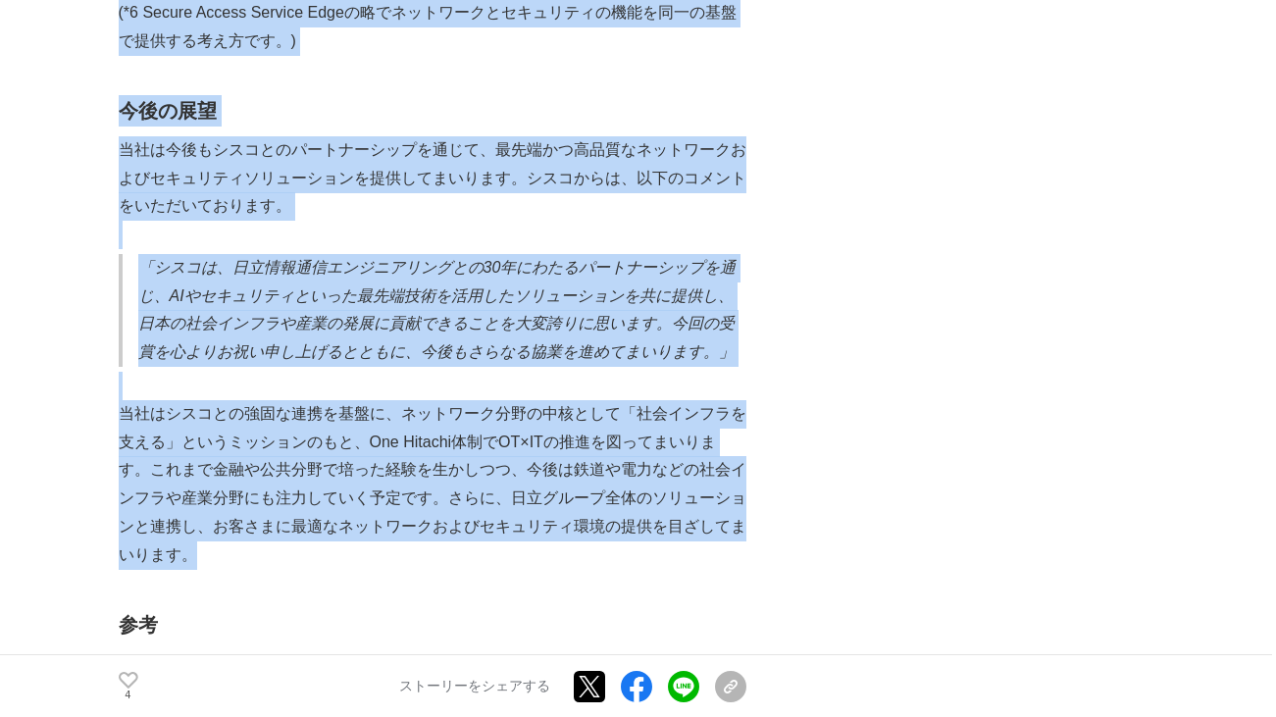
drag, startPoint x: 116, startPoint y: 406, endPoint x: 283, endPoint y: 540, distance: 214.9
click at [283, 540] on main "日立情報通信エンジニアリング×シスコ　３０年間にわたるパートナーシップの築き　~人とものをつなげる、安心・安全なネットワーク構築~ ネットワーキング #ネット…" at bounding box center [638, 372] width 1276 height 6192
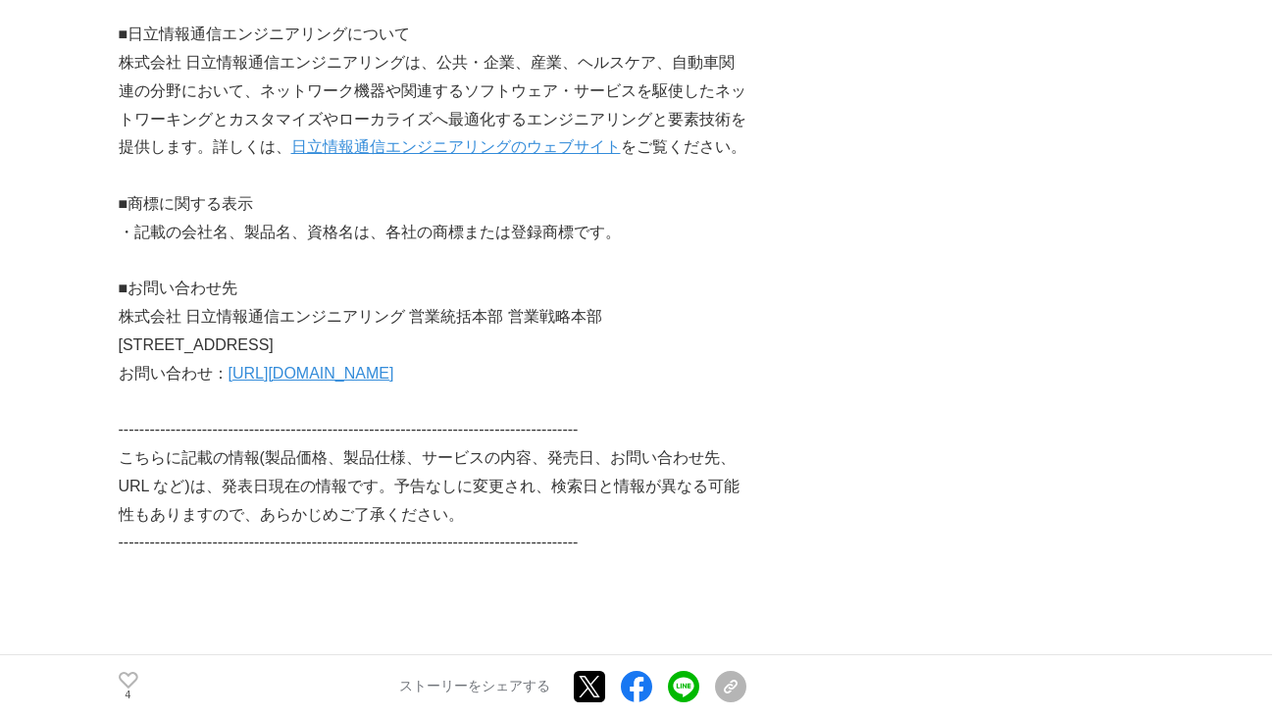
scroll to position [4021, 0]
